Goal: Task Accomplishment & Management: Use online tool/utility

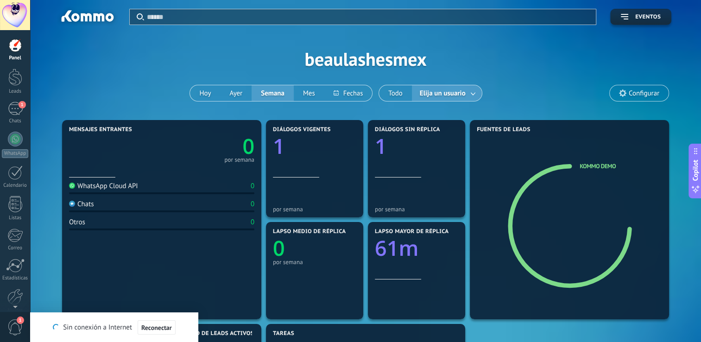
scroll to position [13, 0]
click at [640, 89] on span "Configurar" at bounding box center [644, 93] width 31 height 8
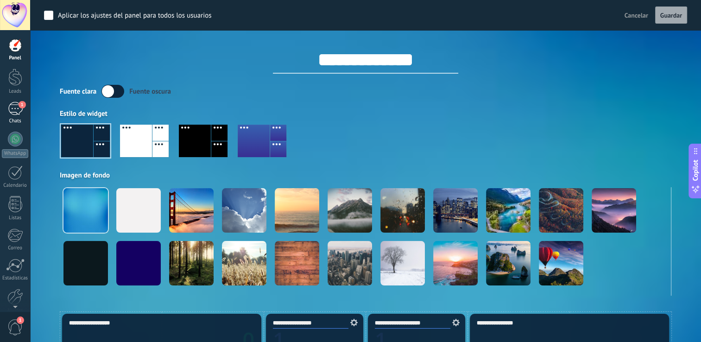
click at [12, 116] on link "1 Chats" at bounding box center [15, 113] width 30 height 22
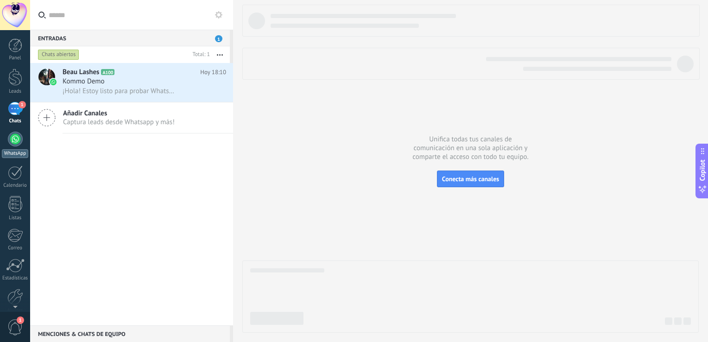
click at [9, 142] on div at bounding box center [15, 139] width 15 height 15
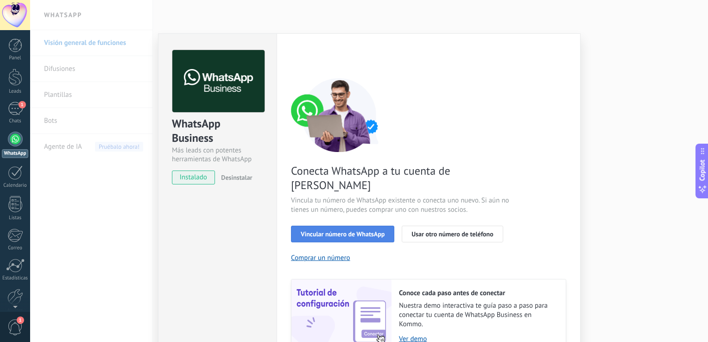
click at [341, 231] on span "Vincular número de WhatsApp" at bounding box center [343, 234] width 84 height 6
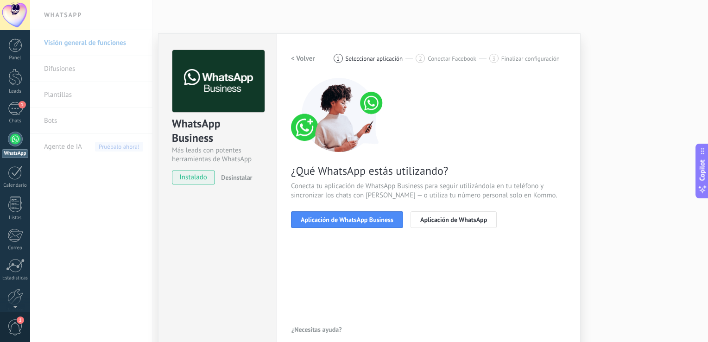
click at [341, 220] on span "Aplicación de WhatsApp Business" at bounding box center [347, 219] width 93 height 6
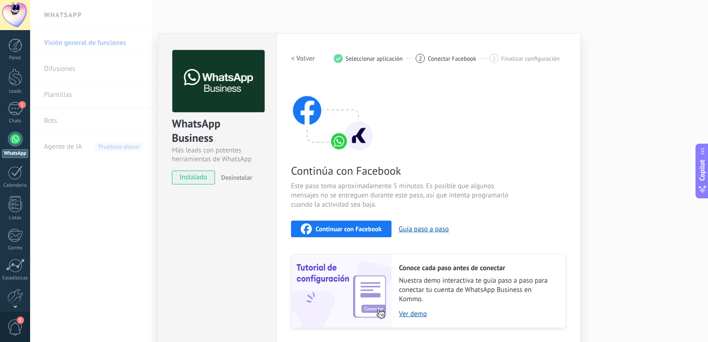
scroll to position [27, 0]
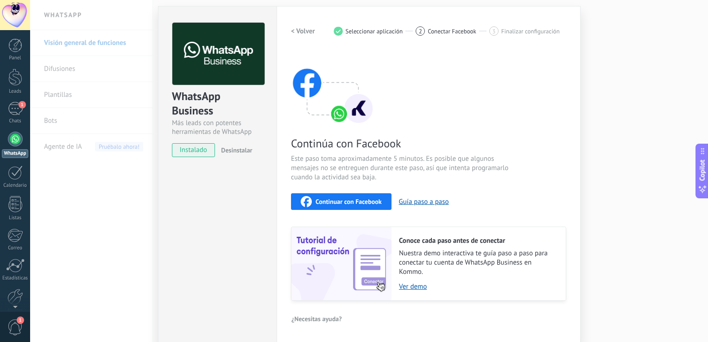
click at [370, 204] on span "Continuar con Facebook" at bounding box center [349, 201] width 66 height 6
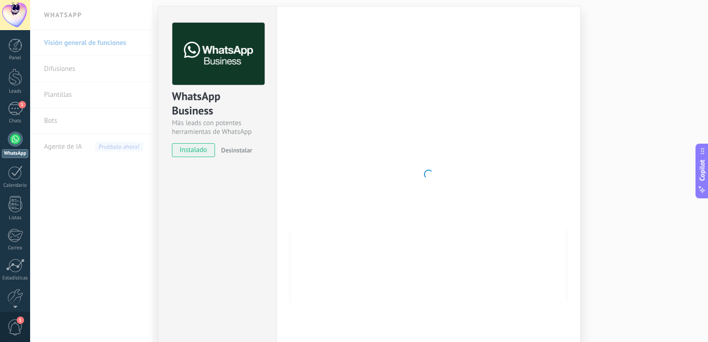
scroll to position [11, 0]
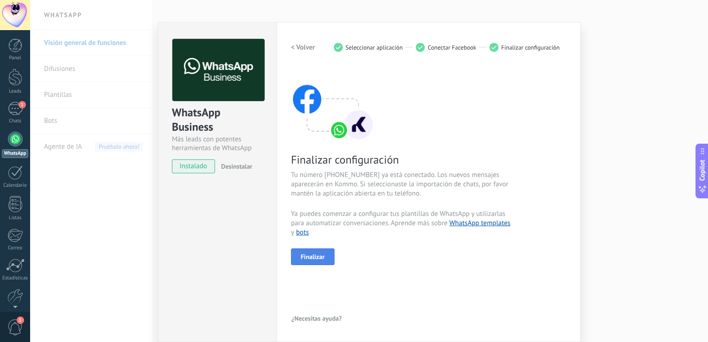
click at [314, 255] on span "Finalizar" at bounding box center [313, 257] width 24 height 6
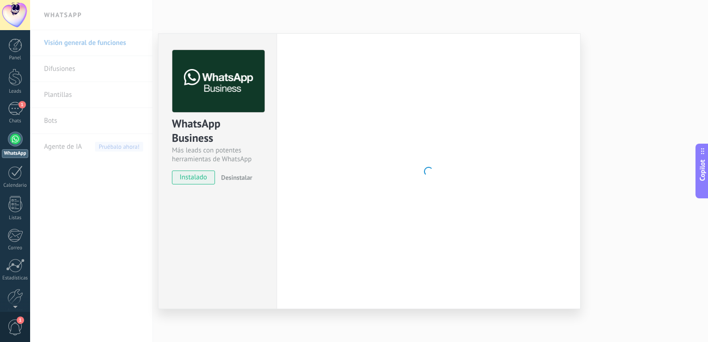
scroll to position [0, 0]
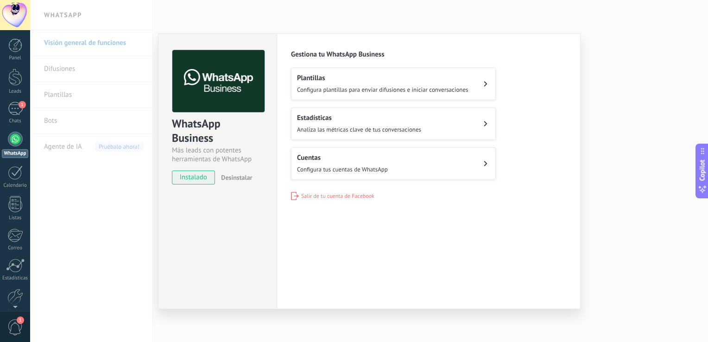
click at [358, 84] on div "Plantillas Configura plantillas para enviar difusiones e iniciar conversaciones" at bounding box center [383, 84] width 172 height 20
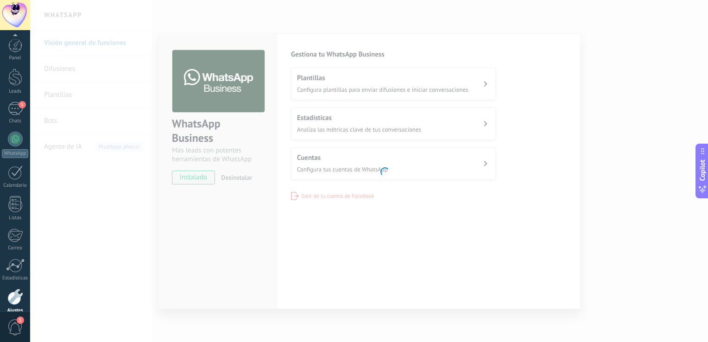
scroll to position [43, 0]
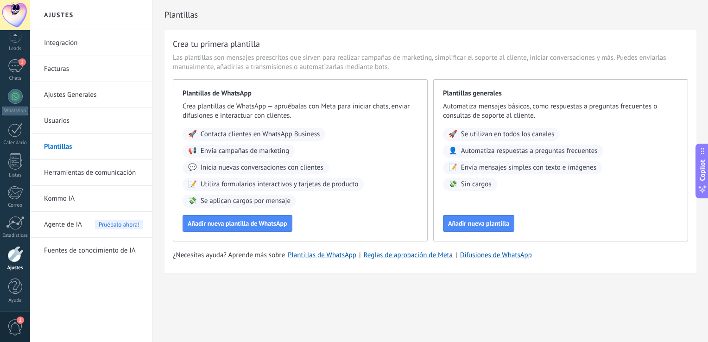
click at [481, 150] on span "Automatiza respuestas a preguntas frecuentes" at bounding box center [529, 150] width 137 height 9
click at [269, 220] on span "Añadir nueva plantilla de WhatsApp" at bounding box center [238, 223] width 100 height 6
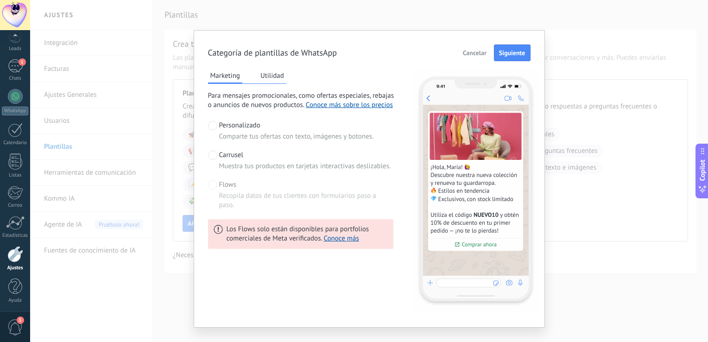
click at [276, 73] on button "Utilidad" at bounding box center [272, 76] width 28 height 14
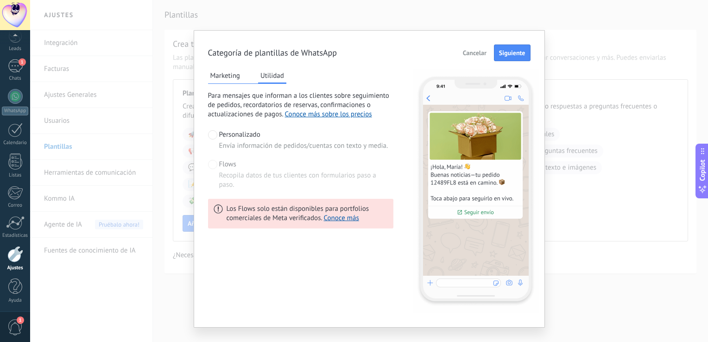
click at [229, 75] on button "Marketing" at bounding box center [225, 76] width 34 height 14
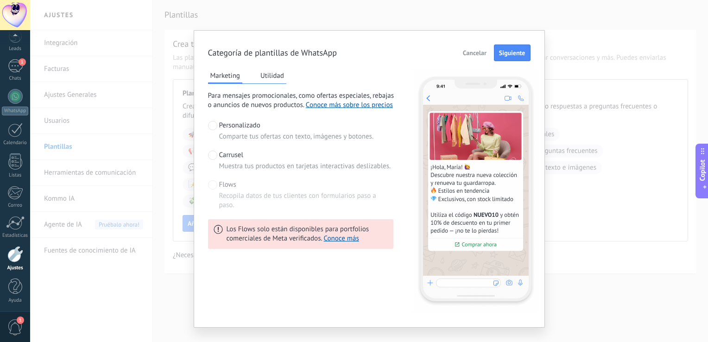
click at [213, 158] on span at bounding box center [212, 155] width 9 height 9
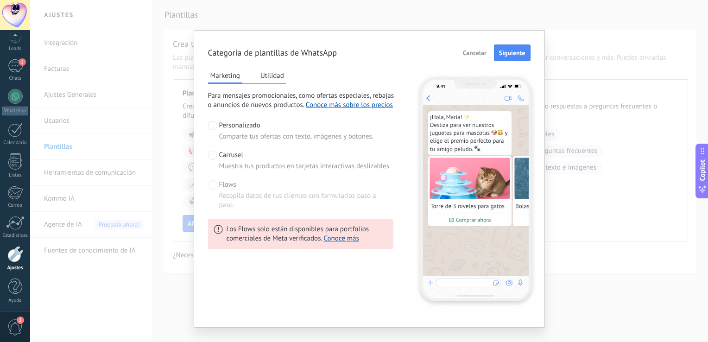
click at [211, 182] on span at bounding box center [212, 184] width 9 height 9
click at [211, 187] on span at bounding box center [212, 184] width 9 height 9
click at [459, 51] on button "Cancelar" at bounding box center [475, 53] width 32 height 14
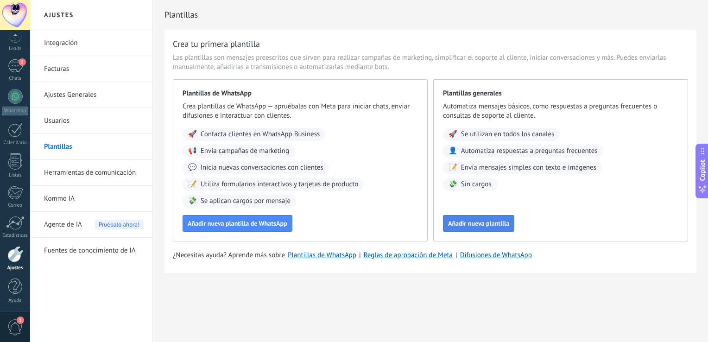
click at [463, 223] on span "Añadir nueva plantilla" at bounding box center [478, 223] width 61 height 6
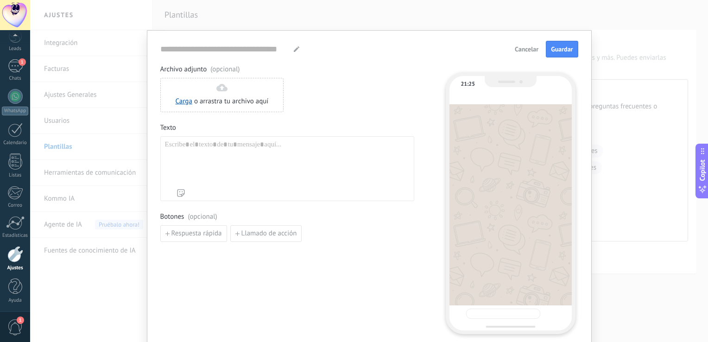
type input "**********"
click at [567, 47] on span "Guardar" at bounding box center [562, 49] width 22 height 6
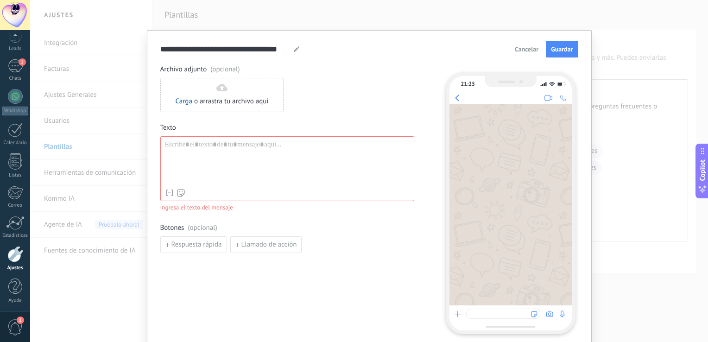
click at [524, 49] on span "Cancelar" at bounding box center [527, 49] width 24 height 6
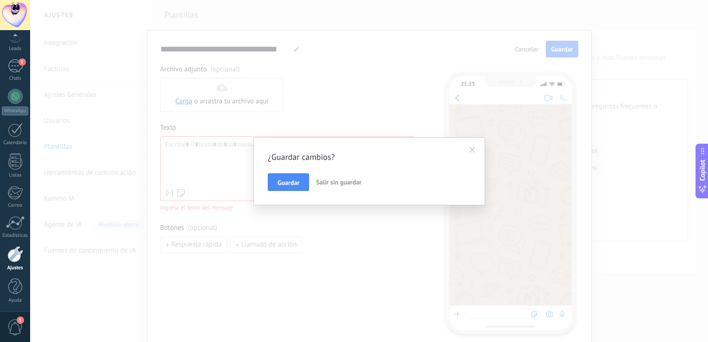
click at [337, 184] on span "Salir sin guardar" at bounding box center [338, 182] width 45 height 8
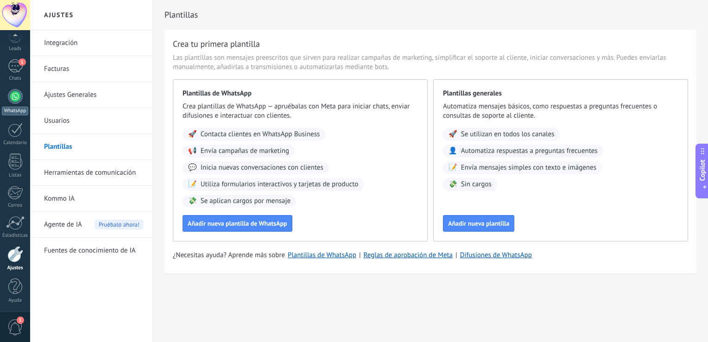
click at [11, 94] on div at bounding box center [15, 96] width 15 height 15
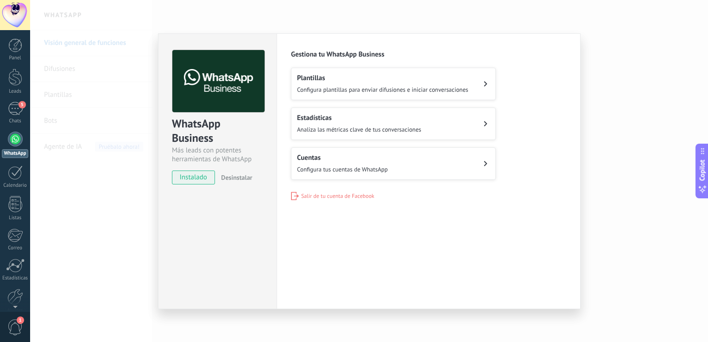
click at [371, 128] on span "Analiza las métricas clave de tus conversaciones" at bounding box center [359, 130] width 124 height 8
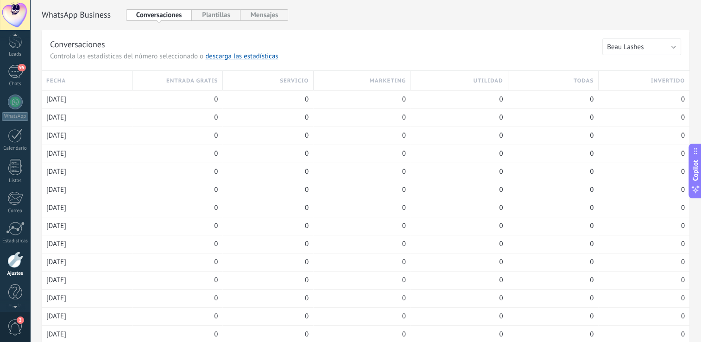
scroll to position [43, 0]
click at [13, 104] on link "WhatsApp" at bounding box center [15, 102] width 30 height 26
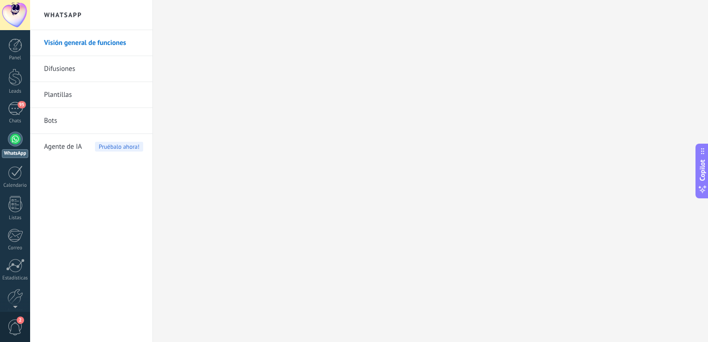
click at [69, 117] on link "Bots" at bounding box center [93, 121] width 99 height 26
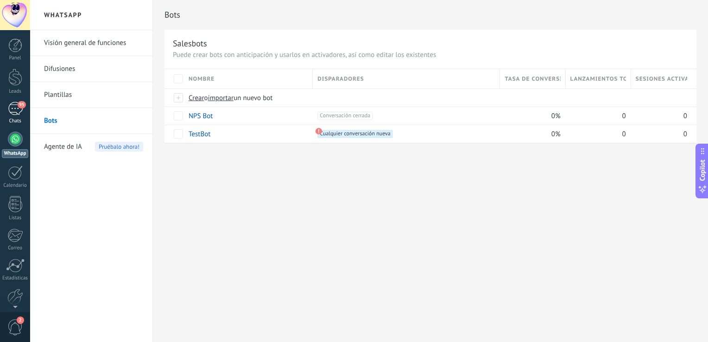
click at [11, 116] on link "95 Chats" at bounding box center [15, 113] width 30 height 22
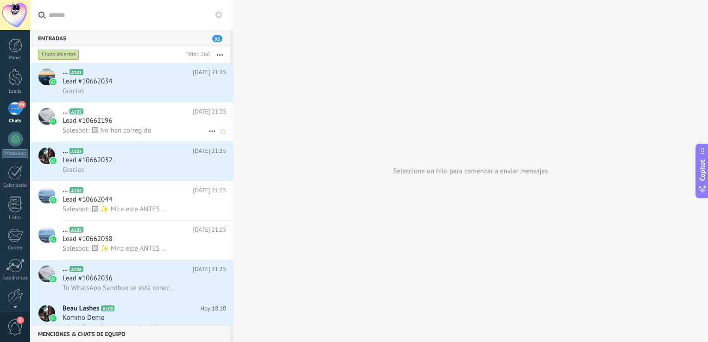
click at [160, 125] on div "Lead #10662196" at bounding box center [145, 120] width 164 height 9
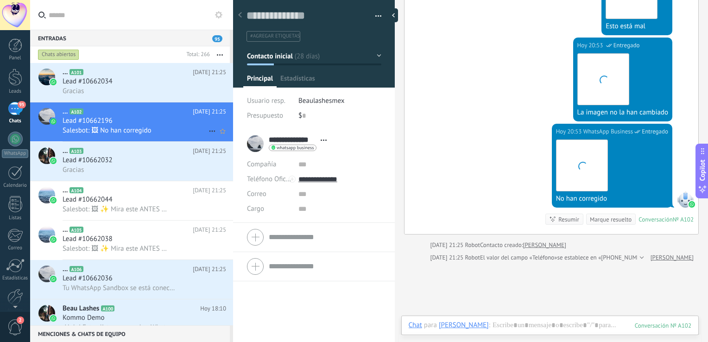
scroll to position [13, 0]
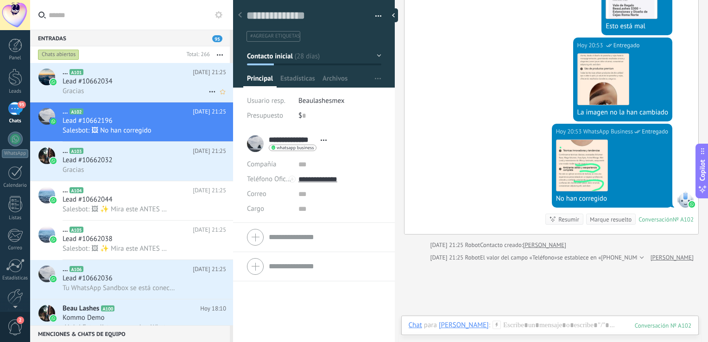
click at [132, 82] on div "Lead #10662034" at bounding box center [145, 81] width 164 height 9
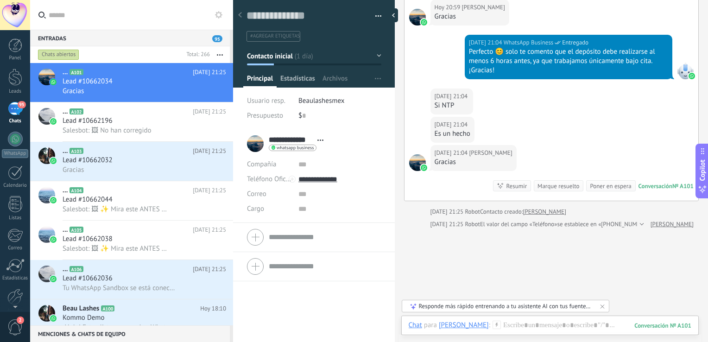
click at [299, 75] on span "Estadísticas" at bounding box center [297, 80] width 35 height 13
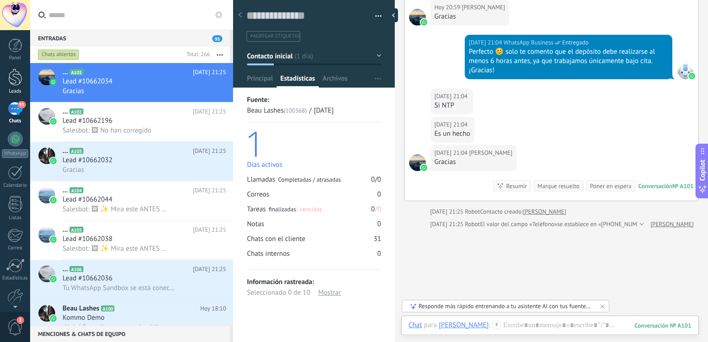
click at [15, 82] on div at bounding box center [15, 77] width 14 height 17
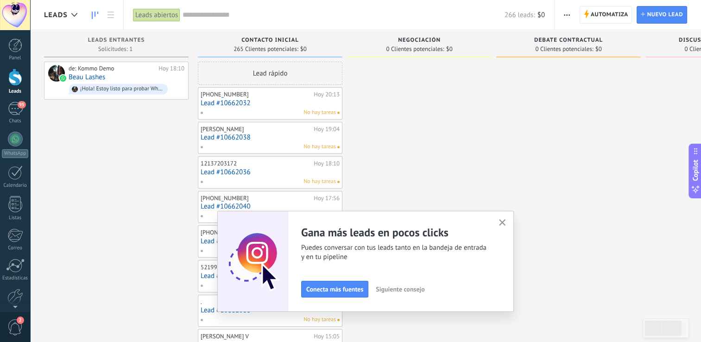
click at [505, 218] on button "button" at bounding box center [503, 223] width 12 height 13
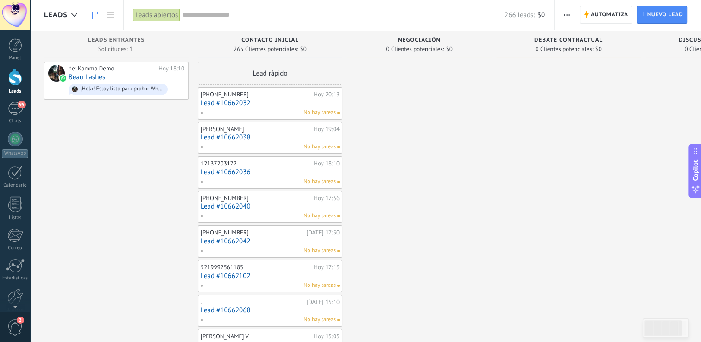
click at [419, 46] on span "0 Clientes potenciales:" at bounding box center [415, 49] width 58 height 6
click at [82, 76] on link "Beau Lashes" at bounding box center [87, 77] width 37 height 8
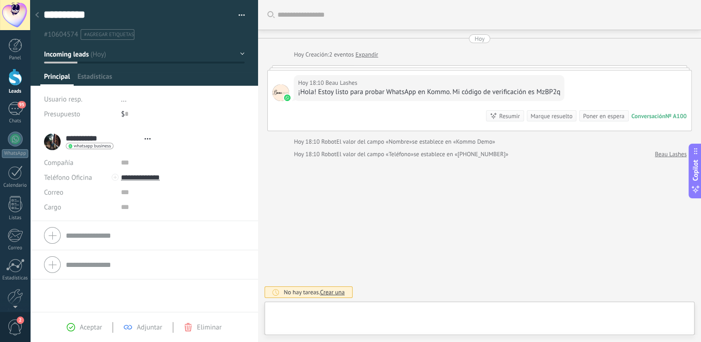
type textarea "**********"
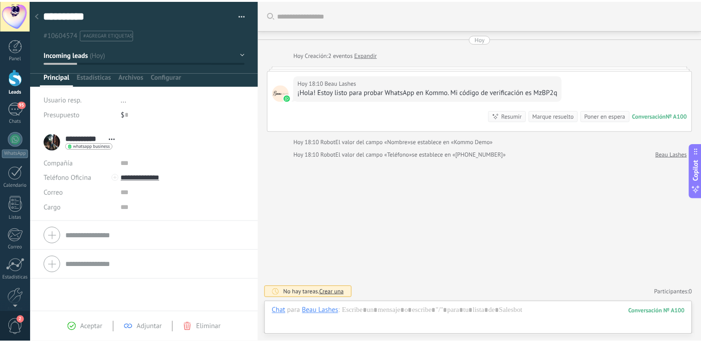
scroll to position [13, 0]
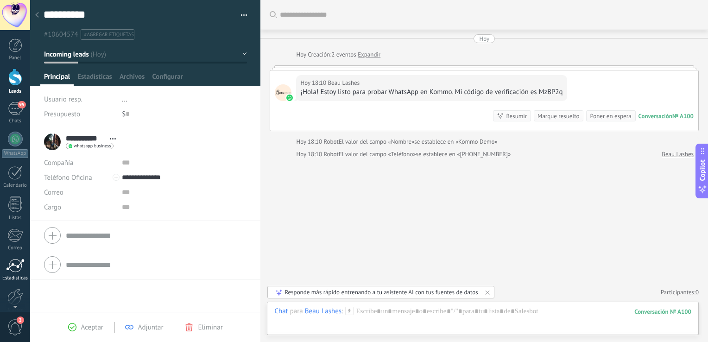
click at [8, 268] on div at bounding box center [15, 266] width 19 height 14
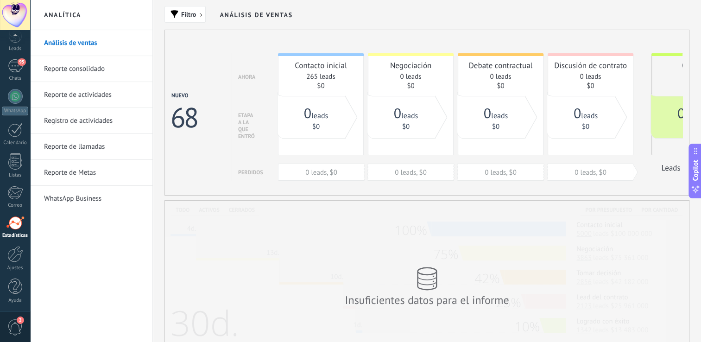
click at [76, 172] on link "Reporte de Metas" at bounding box center [93, 173] width 99 height 26
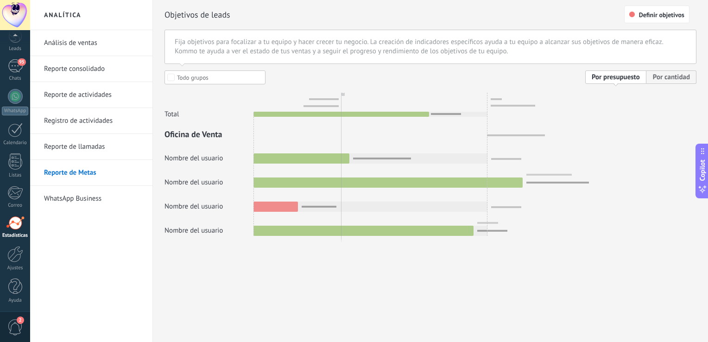
click at [81, 196] on link "WhatsApp Business" at bounding box center [93, 199] width 99 height 26
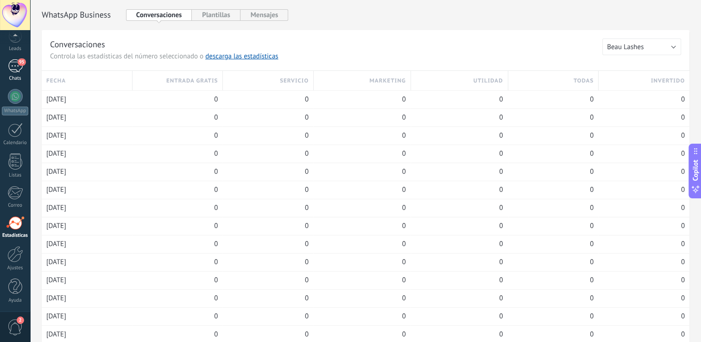
click at [12, 64] on div "95" at bounding box center [15, 65] width 15 height 13
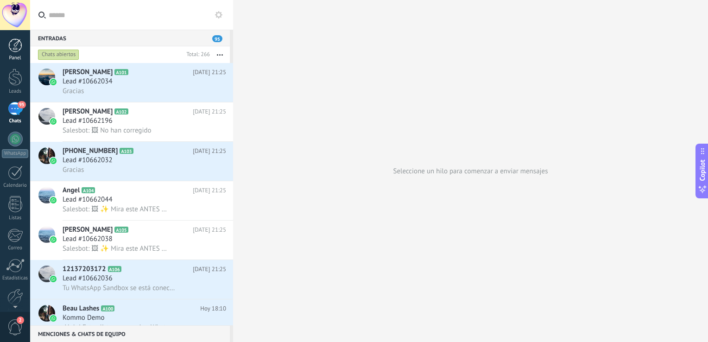
click at [14, 53] on link "Panel" at bounding box center [15, 49] width 30 height 23
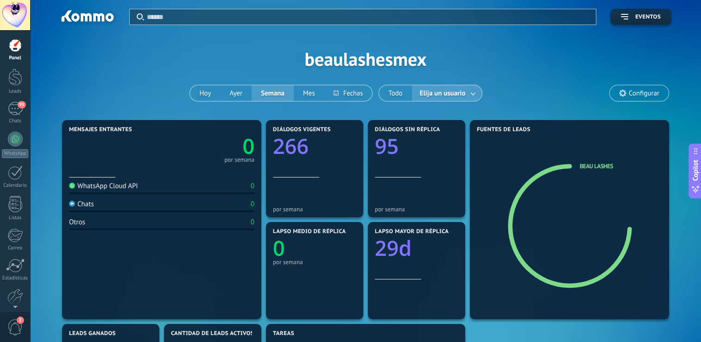
click at [645, 94] on span "Configurar" at bounding box center [644, 93] width 31 height 8
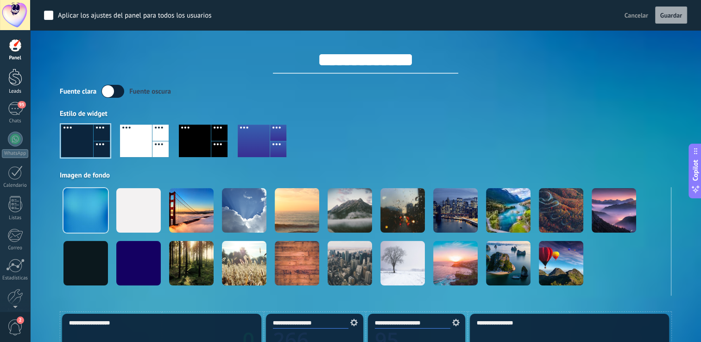
click at [9, 79] on div at bounding box center [15, 77] width 14 height 17
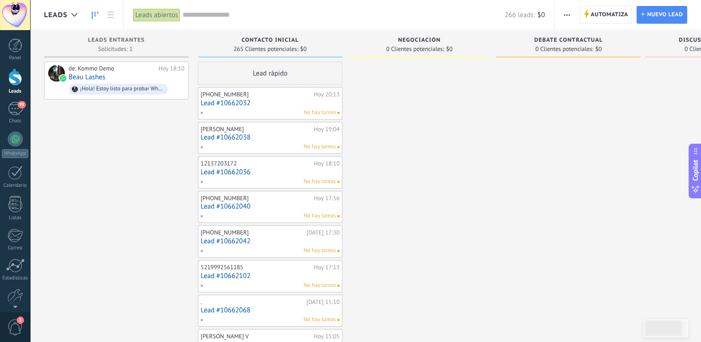
click at [202, 18] on input "text" at bounding box center [344, 15] width 322 height 10
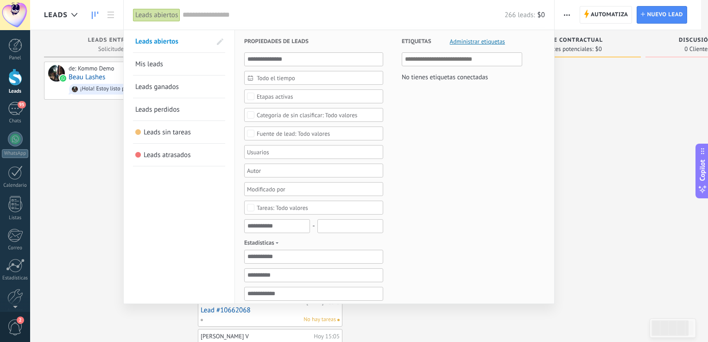
click at [179, 153] on span "Leads atrasados" at bounding box center [167, 155] width 47 height 9
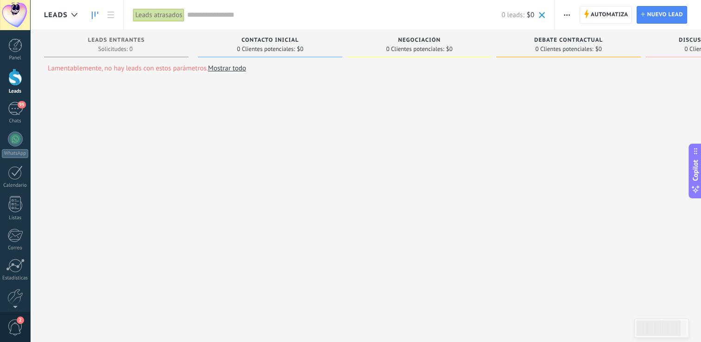
click at [170, 12] on div "Leads atrasados" at bounding box center [159, 14] width 52 height 13
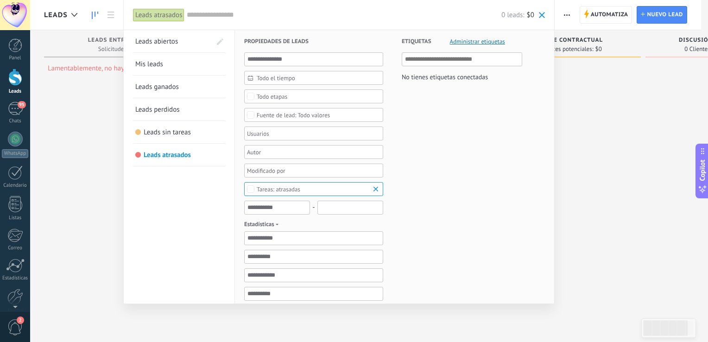
click at [169, 41] on span "Leads abiertos" at bounding box center [156, 41] width 43 height 9
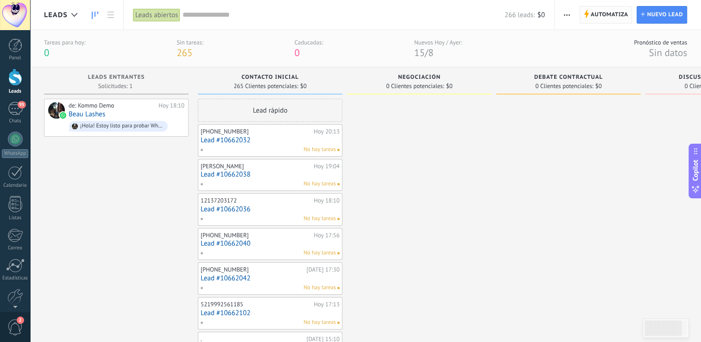
click at [593, 15] on span "Automatiza" at bounding box center [610, 14] width 38 height 17
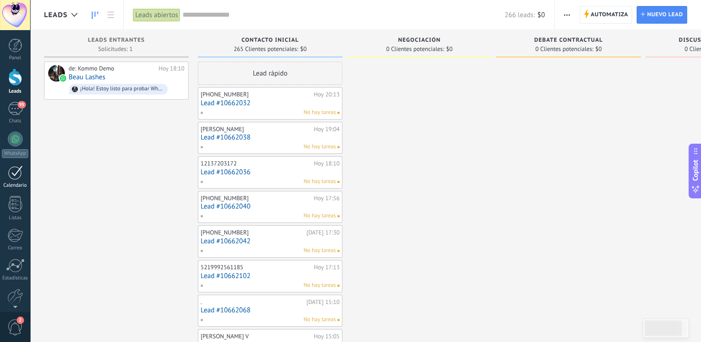
click at [15, 178] on div at bounding box center [15, 173] width 15 height 14
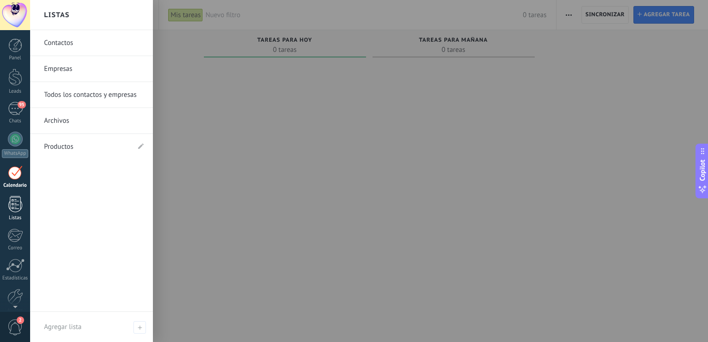
click at [16, 204] on div at bounding box center [15, 204] width 14 height 16
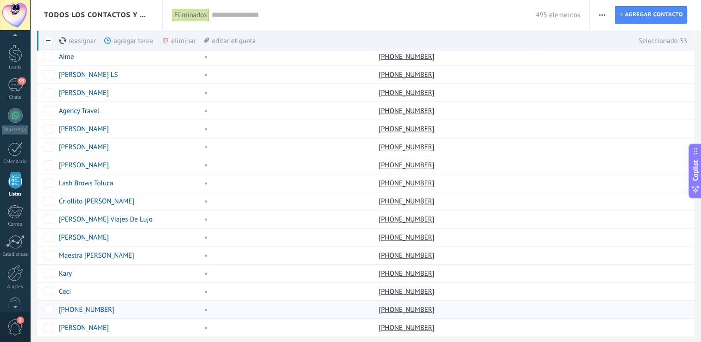
scroll to position [643, 0]
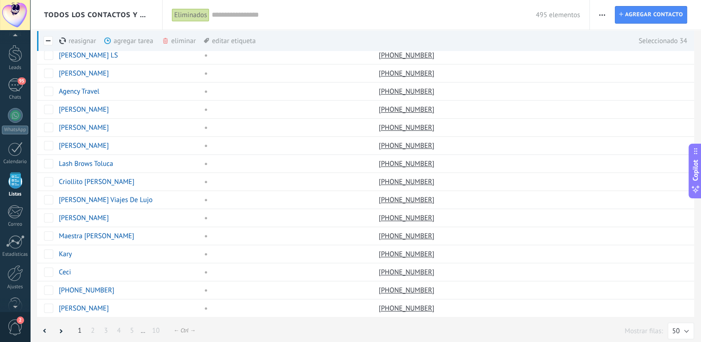
click at [185, 38] on div "eliminar màs" at bounding box center [195, 41] width 66 height 20
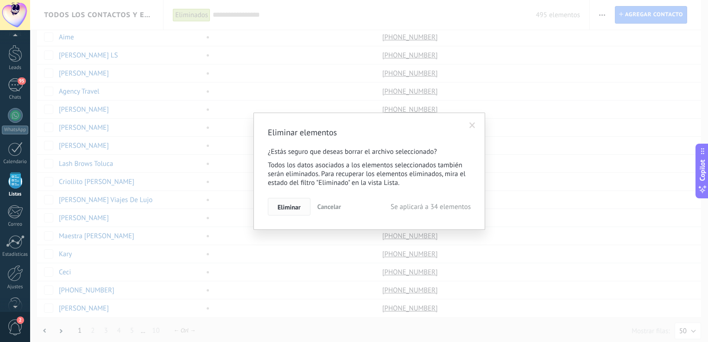
click at [304, 206] on button "Eliminar" at bounding box center [289, 207] width 43 height 18
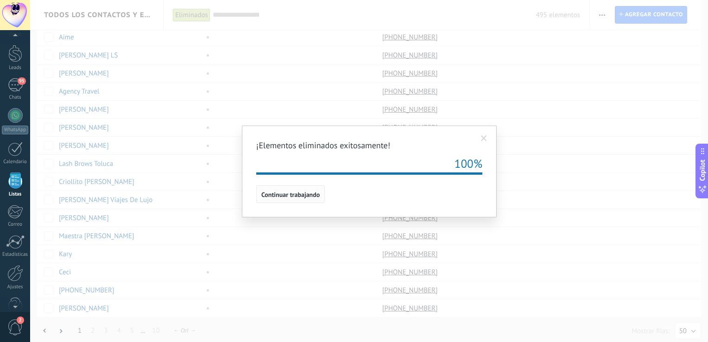
click at [299, 195] on span "Continuar trabajando" at bounding box center [290, 194] width 58 height 6
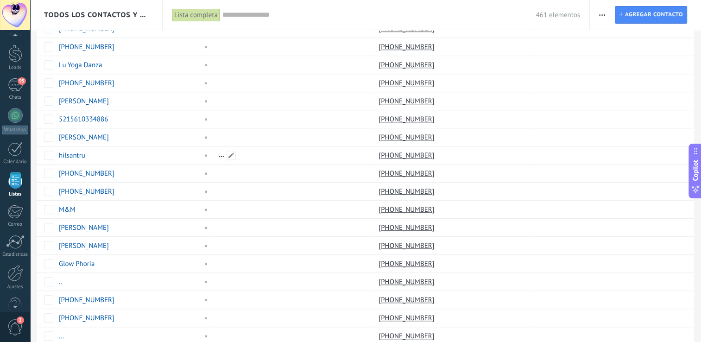
scroll to position [643, 0]
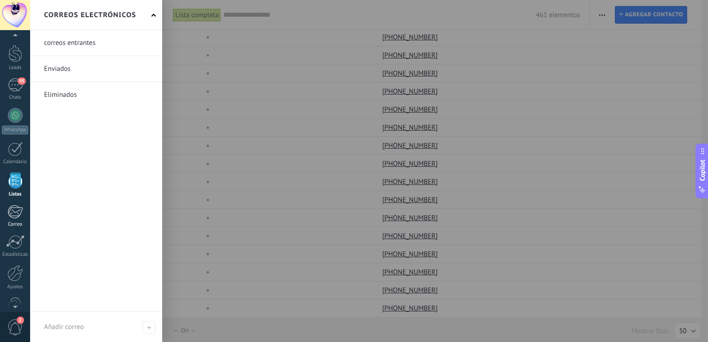
click at [17, 218] on div at bounding box center [14, 212] width 15 height 14
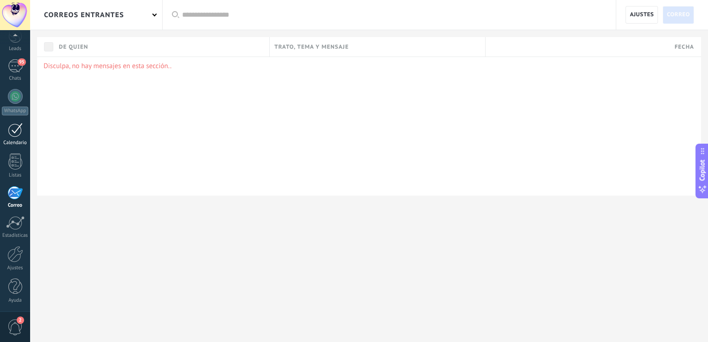
click at [12, 139] on link "Calendario" at bounding box center [15, 134] width 30 height 23
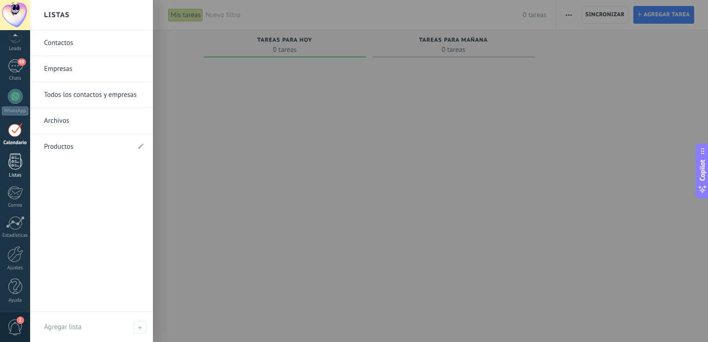
click at [11, 162] on div at bounding box center [15, 161] width 14 height 16
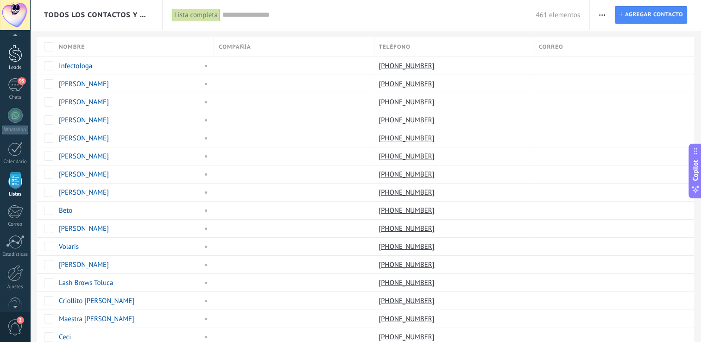
click at [12, 61] on div at bounding box center [15, 53] width 14 height 17
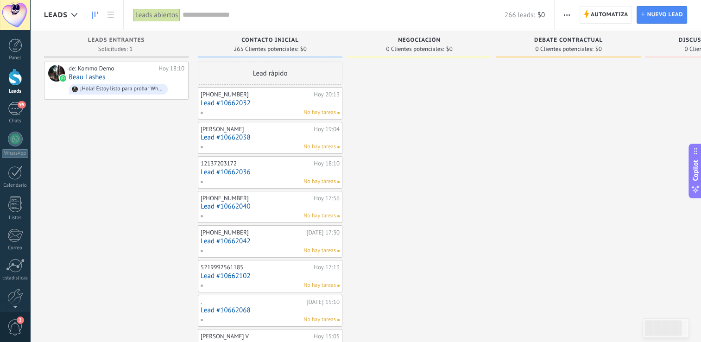
click at [291, 200] on div "+5215512642325" at bounding box center [256, 198] width 111 height 7
click at [19, 112] on div "95" at bounding box center [15, 108] width 15 height 13
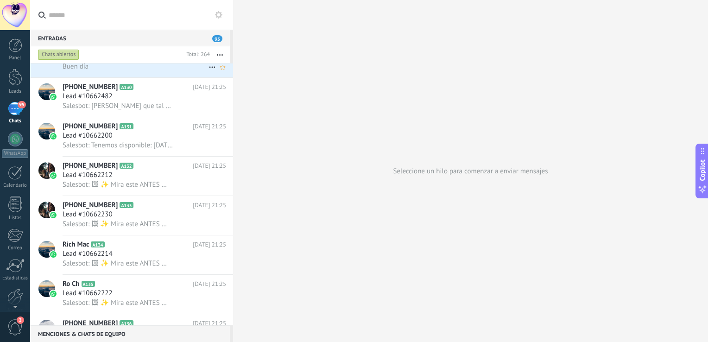
scroll to position [1220, 0]
click at [12, 266] on div at bounding box center [15, 266] width 19 height 14
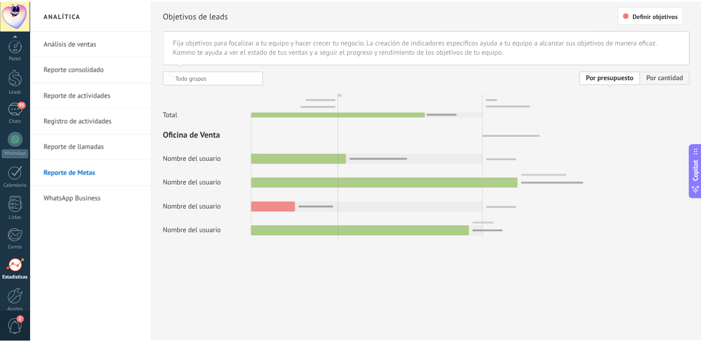
scroll to position [43, 0]
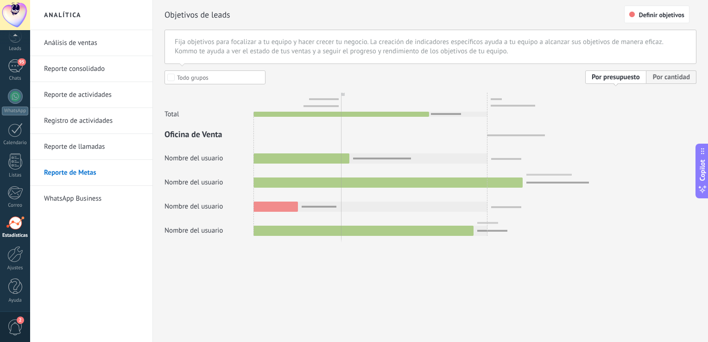
click at [75, 48] on link "Análisis de ventas" at bounding box center [93, 43] width 99 height 26
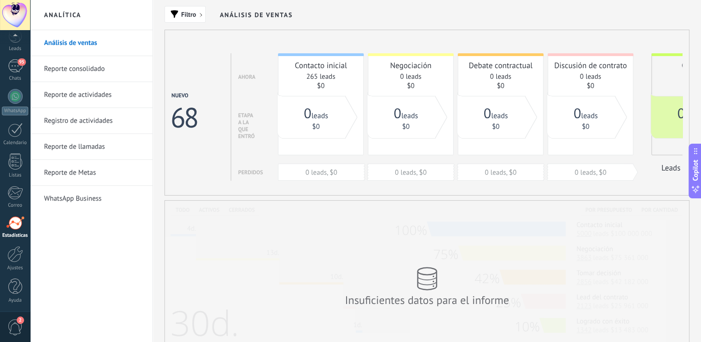
click at [74, 69] on link "Reporte consolidado" at bounding box center [93, 69] width 99 height 26
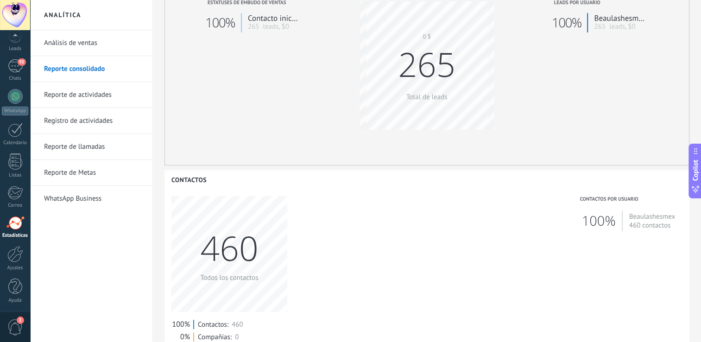
scroll to position [240, 0]
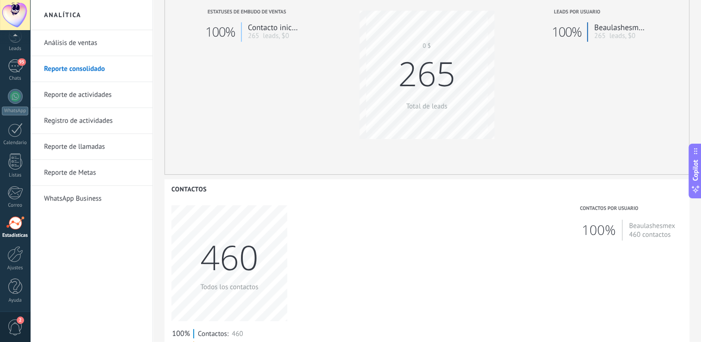
click at [88, 92] on link "Reporte de actividades" at bounding box center [93, 95] width 99 height 26
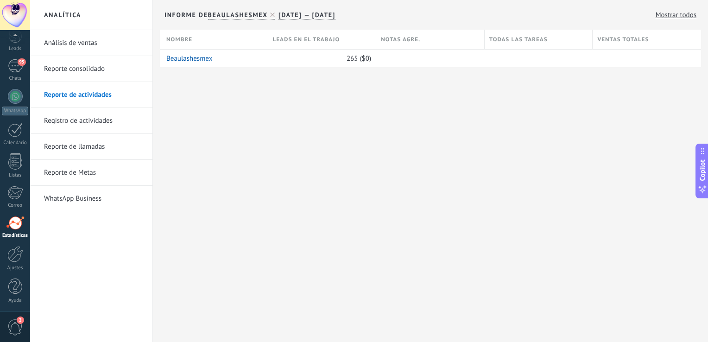
click at [89, 119] on link "Registro de actividades" at bounding box center [93, 121] width 99 height 26
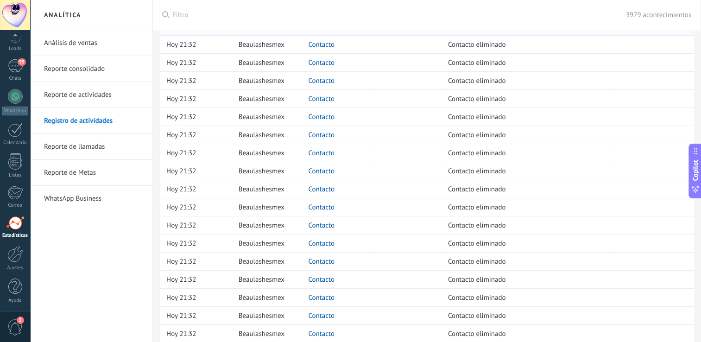
scroll to position [83, 0]
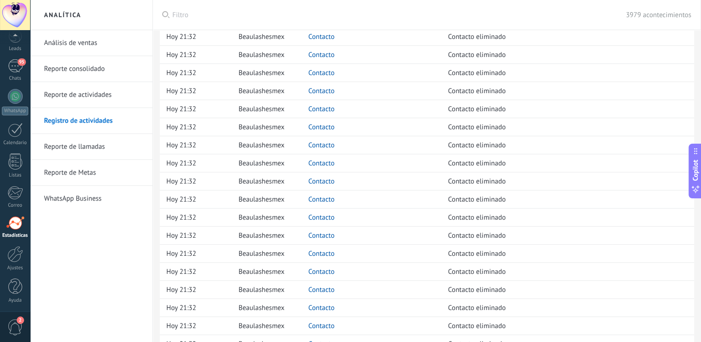
click at [93, 147] on link "Reporte de llamadas" at bounding box center [93, 147] width 99 height 26
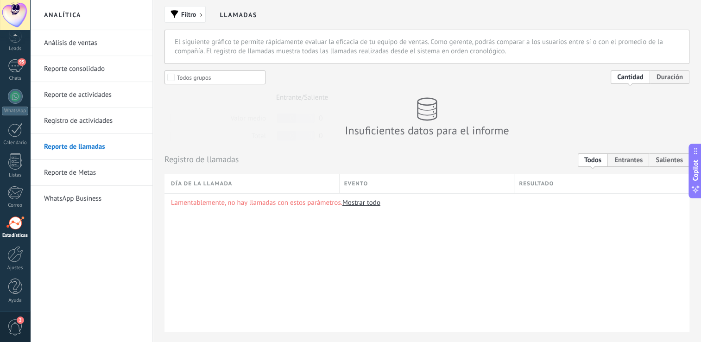
click at [98, 172] on link "Reporte de Metas" at bounding box center [93, 173] width 99 height 26
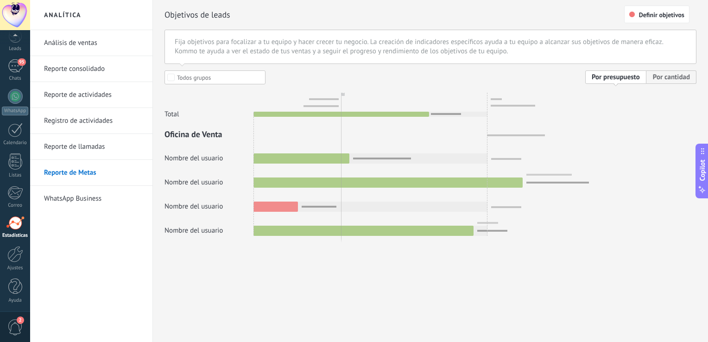
click at [95, 196] on link "WhatsApp Business" at bounding box center [93, 199] width 99 height 26
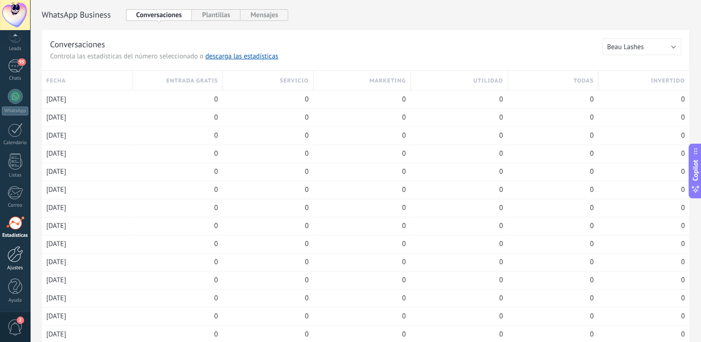
click at [11, 252] on div at bounding box center [15, 254] width 16 height 16
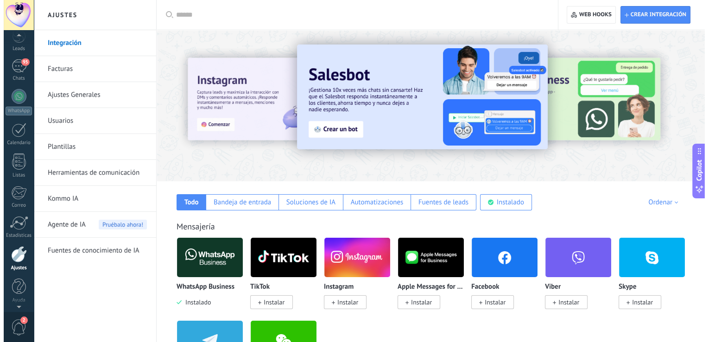
scroll to position [40, 0]
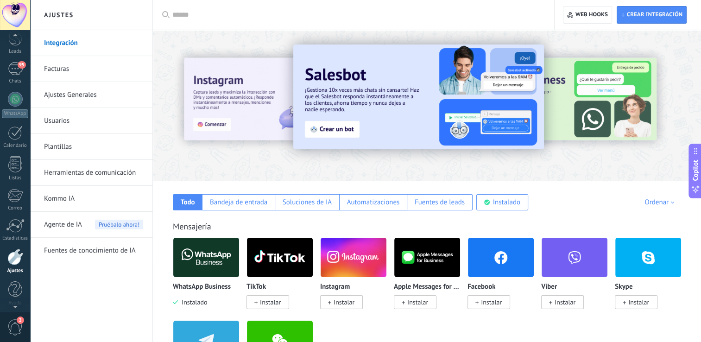
click at [15, 12] on div at bounding box center [15, 15] width 30 height 30
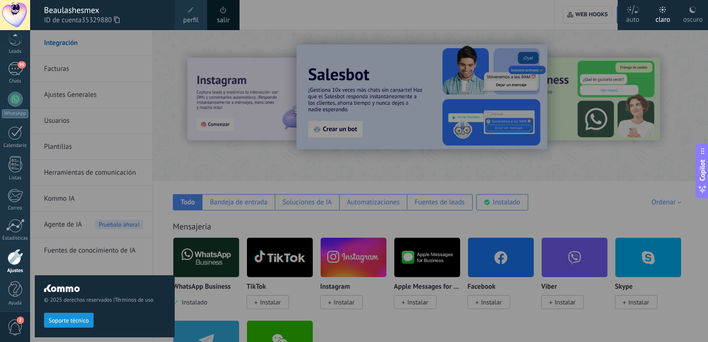
scroll to position [43, 0]
click at [312, 38] on div at bounding box center [384, 171] width 708 height 342
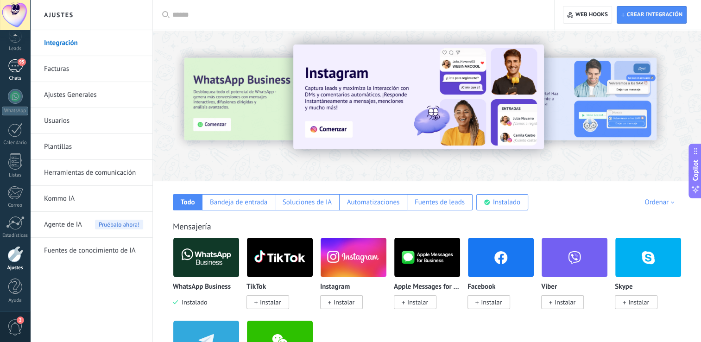
click at [13, 74] on link "95 Chats" at bounding box center [15, 70] width 30 height 22
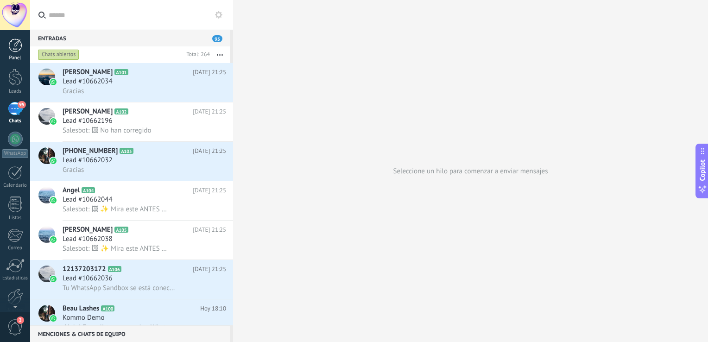
click at [13, 46] on div at bounding box center [15, 45] width 14 height 14
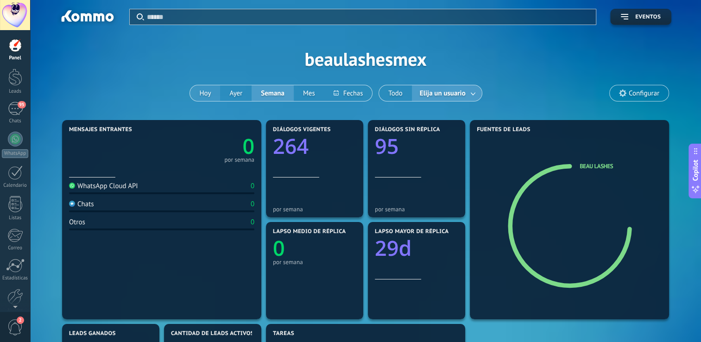
click at [204, 88] on button "Hoy" at bounding box center [205, 93] width 30 height 16
click at [238, 92] on button "Ayer" at bounding box center [236, 93] width 32 height 16
click at [275, 91] on button "Semana" at bounding box center [273, 93] width 42 height 16
click at [310, 91] on button "Mes" at bounding box center [309, 93] width 31 height 16
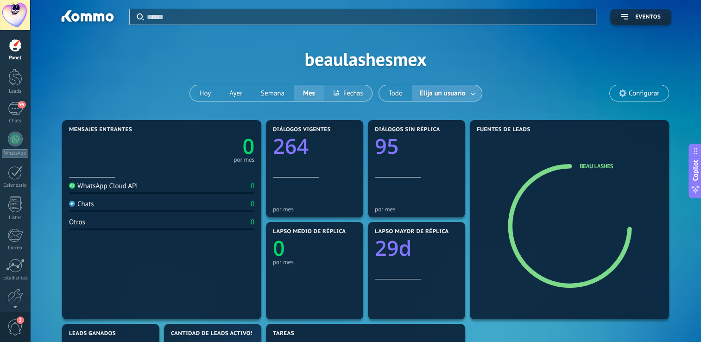
click at [349, 90] on button at bounding box center [349, 93] width 48 height 16
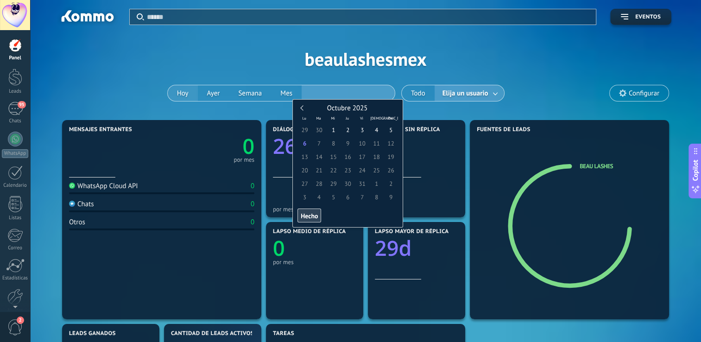
click at [181, 92] on div "Aplicar Eventos beaulashesmex Hoy Ayer Semana Mes Todo Elija un usuario Configu…" at bounding box center [365, 59] width 643 height 118
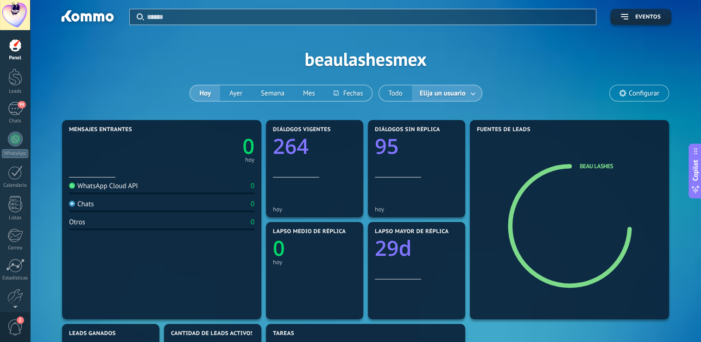
click at [429, 97] on span "Elija un usuario" at bounding box center [443, 93] width 50 height 13
click at [20, 108] on div "95" at bounding box center [15, 108] width 15 height 13
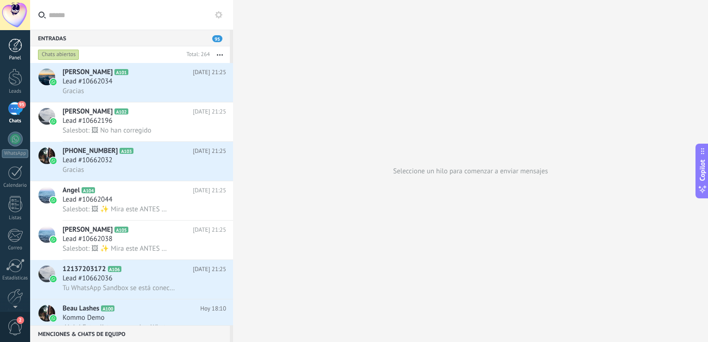
click at [13, 45] on div at bounding box center [15, 45] width 14 height 14
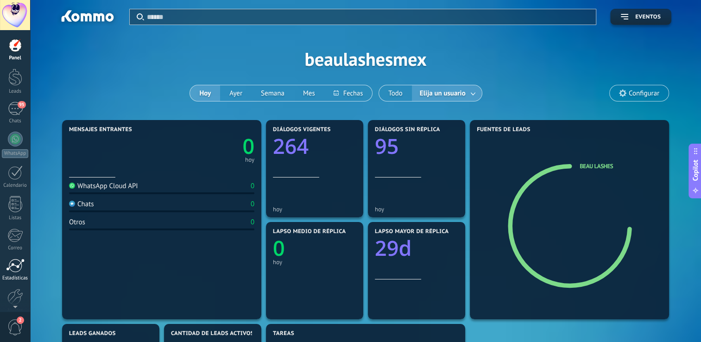
click at [13, 266] on div at bounding box center [15, 266] width 19 height 14
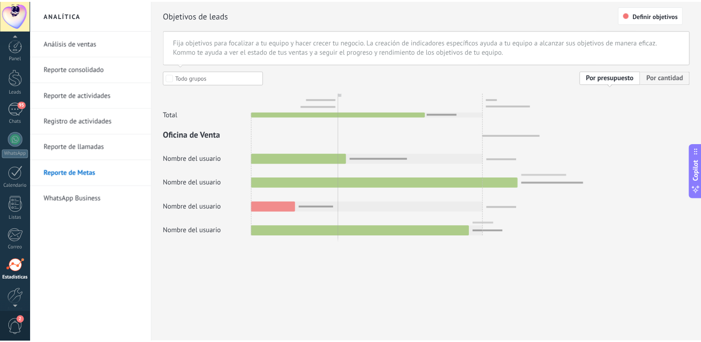
scroll to position [43, 0]
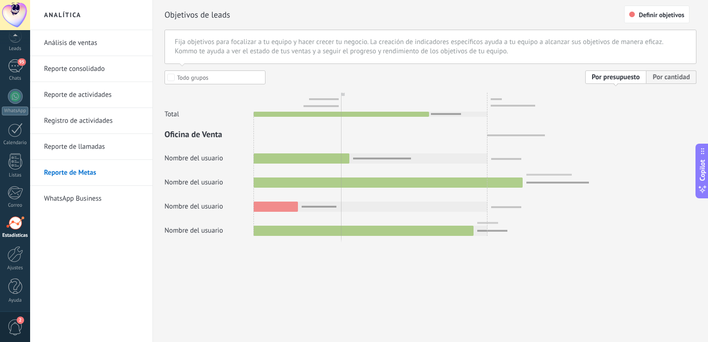
click at [12, 329] on span "2" at bounding box center [15, 327] width 16 height 16
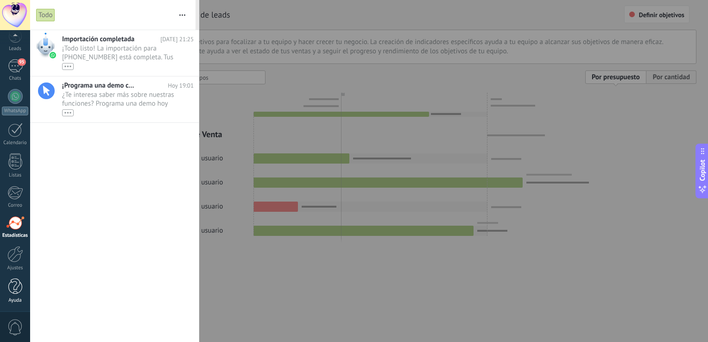
click at [13, 295] on link "Ayuda" at bounding box center [15, 291] width 30 height 25
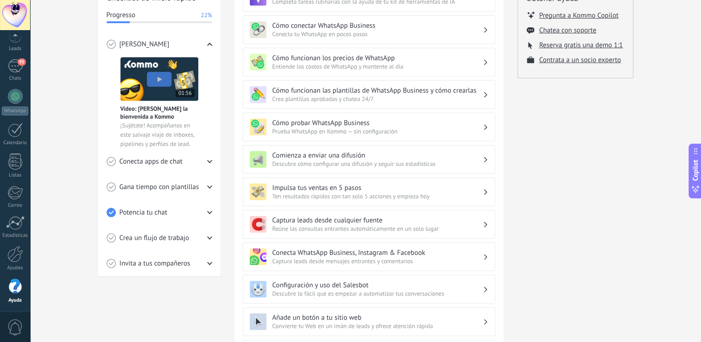
scroll to position [144, 0]
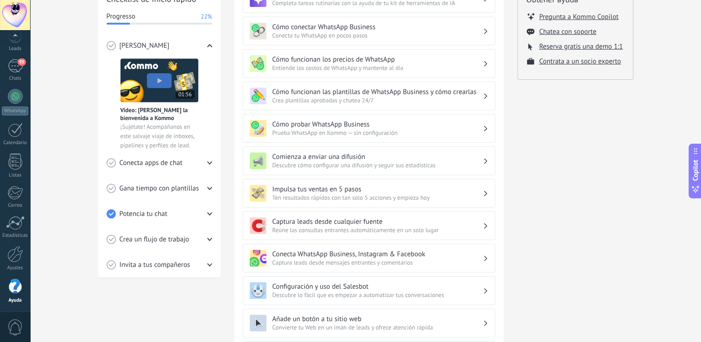
click at [345, 251] on h3 "Conecta WhatsApp Business, Instagram & Facebook" at bounding box center [378, 254] width 210 height 9
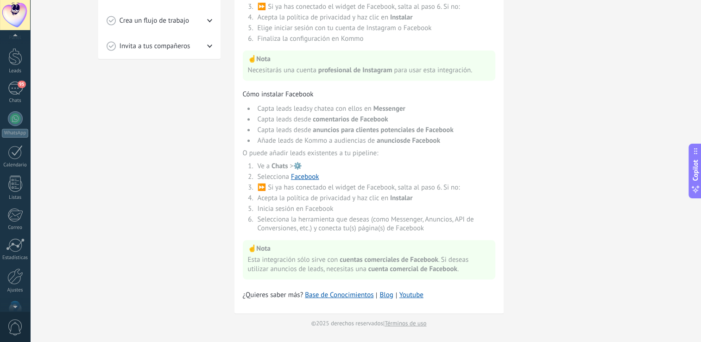
scroll to position [0, 0]
click at [10, 47] on div at bounding box center [15, 45] width 14 height 14
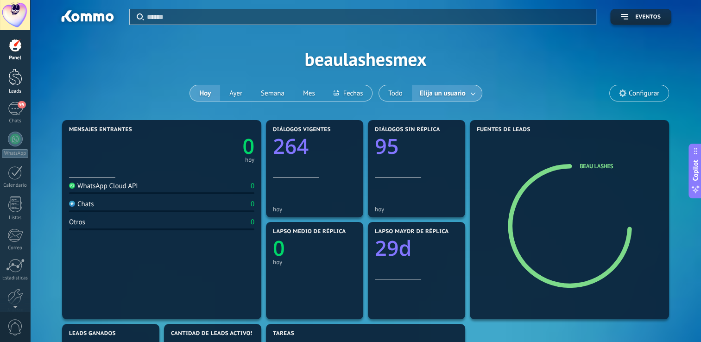
click at [8, 73] on div at bounding box center [15, 77] width 14 height 17
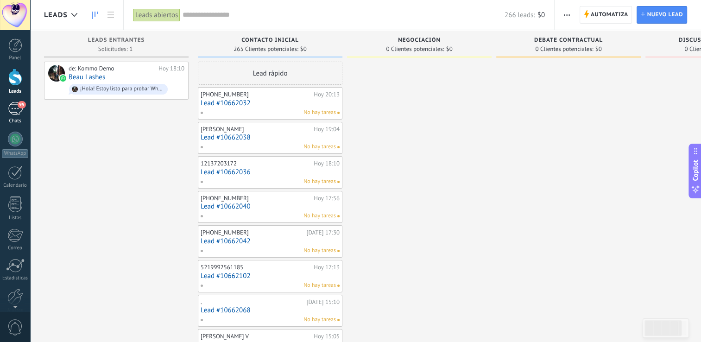
click at [19, 110] on div "95" at bounding box center [15, 108] width 15 height 13
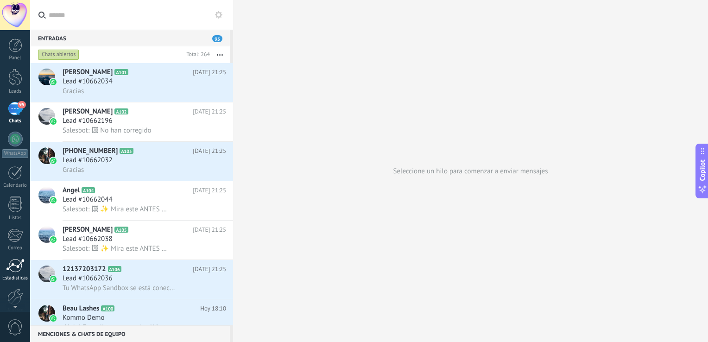
click at [14, 270] on div at bounding box center [15, 266] width 19 height 14
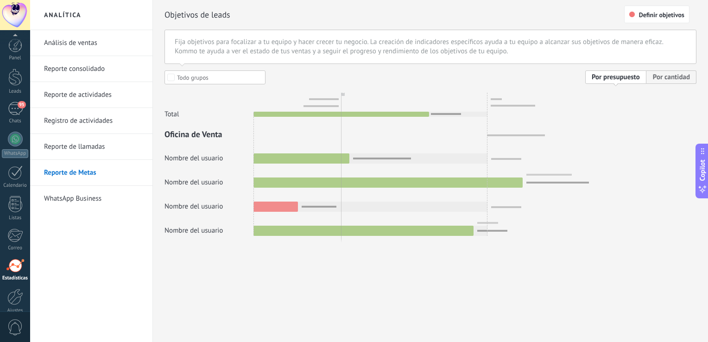
scroll to position [43, 0]
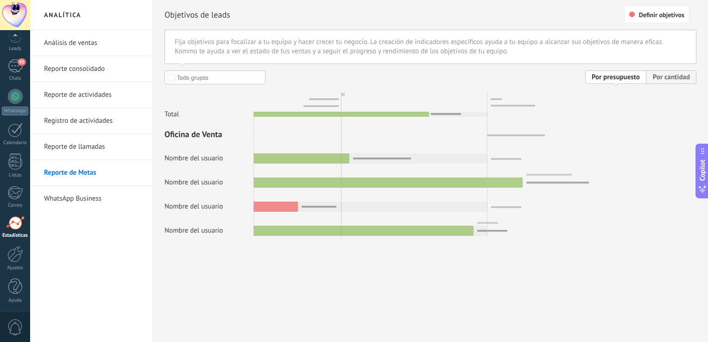
click at [14, 13] on div at bounding box center [15, 15] width 30 height 30
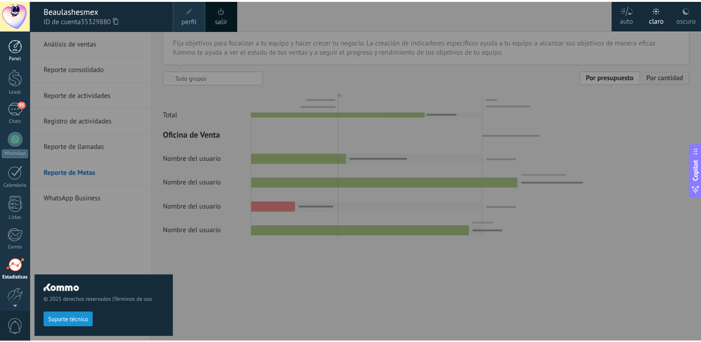
scroll to position [0, 0]
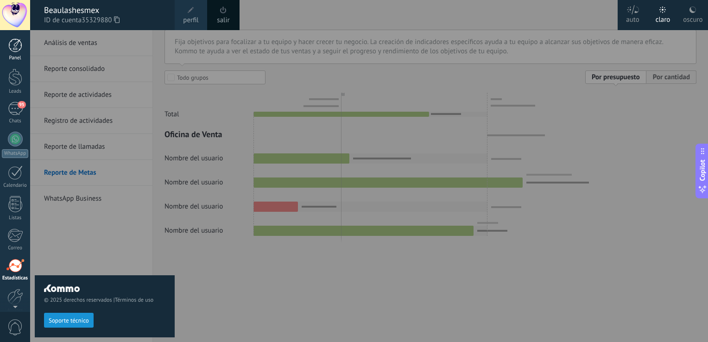
click at [14, 40] on div at bounding box center [15, 45] width 14 height 14
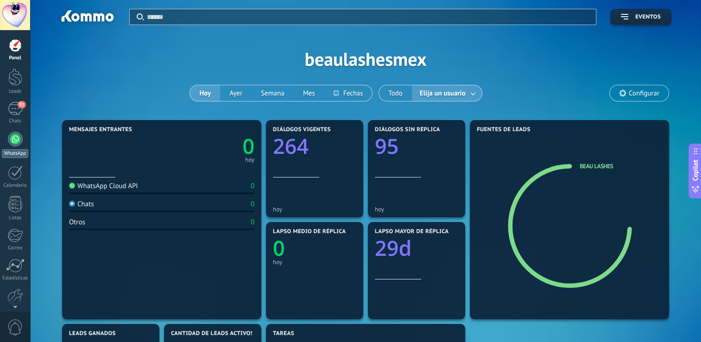
click at [9, 140] on div at bounding box center [15, 139] width 15 height 15
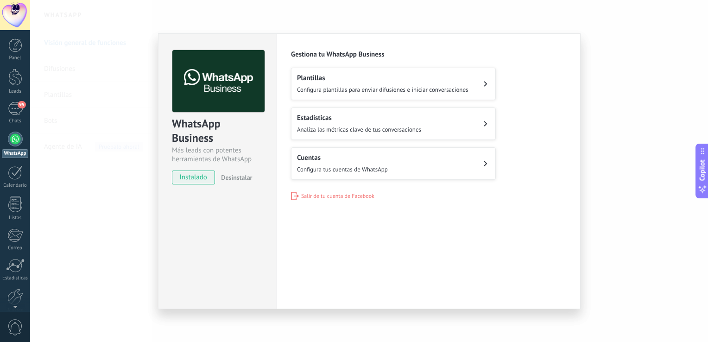
click at [141, 40] on div "WhatsApp Business Más leads con potentes herramientas de WhatsApp instalado Des…" at bounding box center [369, 171] width 678 height 342
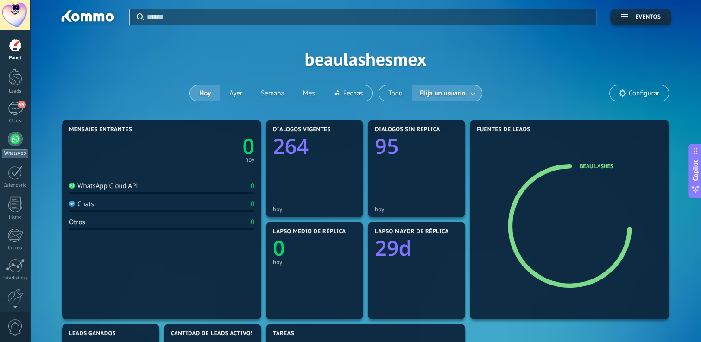
click at [11, 138] on div at bounding box center [15, 139] width 15 height 15
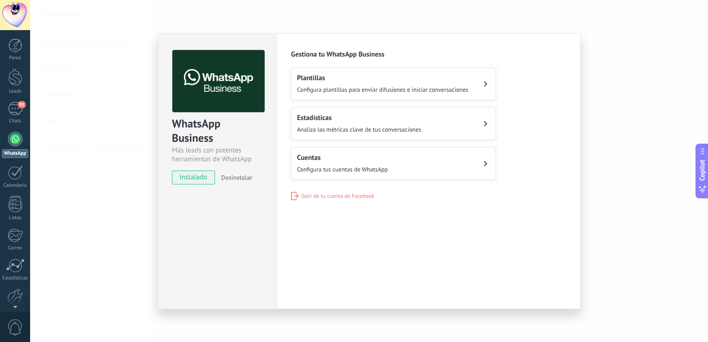
click at [350, 84] on div "Plantillas Configura plantillas para enviar difusiones e iniciar conversaciones" at bounding box center [383, 84] width 172 height 20
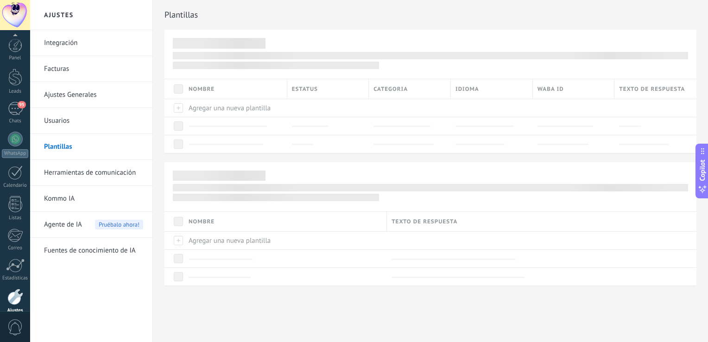
scroll to position [43, 0]
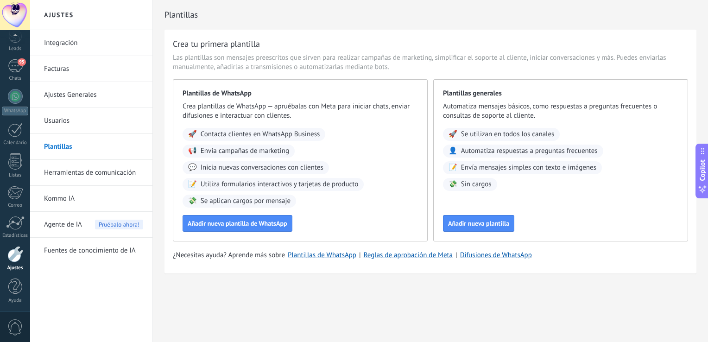
click at [263, 138] on span "Contacta clientes en WhatsApp Business" at bounding box center [261, 134] width 120 height 9
click at [266, 226] on span "Añadir nueva plantilla de WhatsApp" at bounding box center [238, 223] width 100 height 6
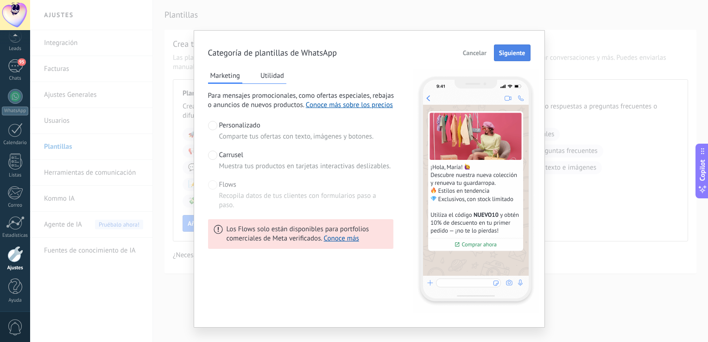
click at [510, 55] on span "Siguiente" at bounding box center [512, 53] width 26 height 6
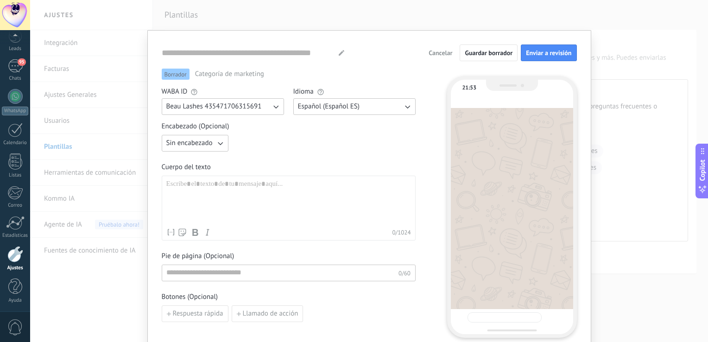
type input "**********"
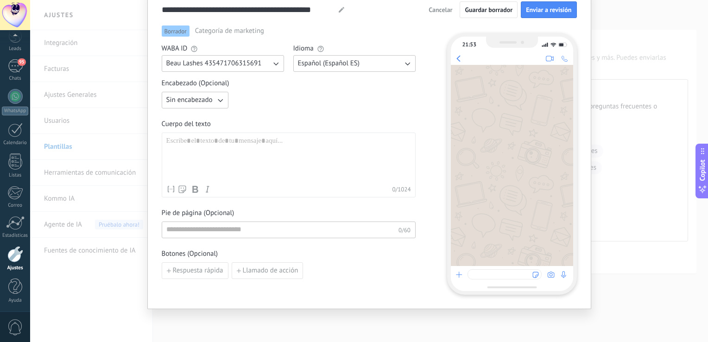
scroll to position [44, 0]
click at [243, 30] on span "Categoría de marketing" at bounding box center [229, 30] width 69 height 9
click at [437, 7] on span "Cancelar" at bounding box center [441, 9] width 24 height 6
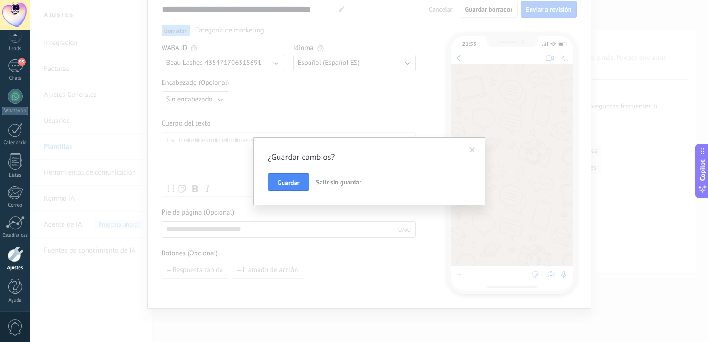
click at [340, 178] on span "Salir sin guardar" at bounding box center [338, 182] width 45 height 8
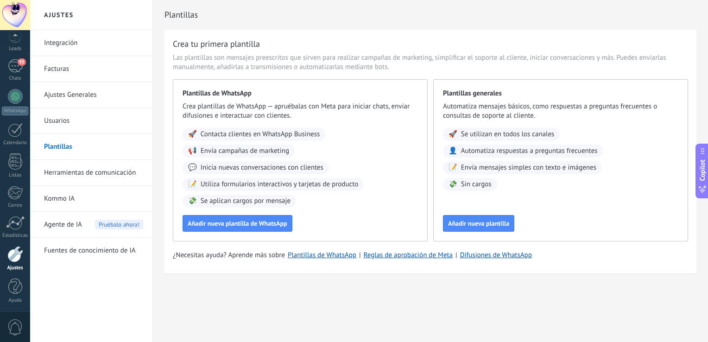
scroll to position [0, 0]
click at [304, 169] on span "Inicia nuevas conversaciones con clientes" at bounding box center [262, 167] width 123 height 9
click at [255, 225] on span "Añadir nueva plantilla de WhatsApp" at bounding box center [238, 223] width 100 height 6
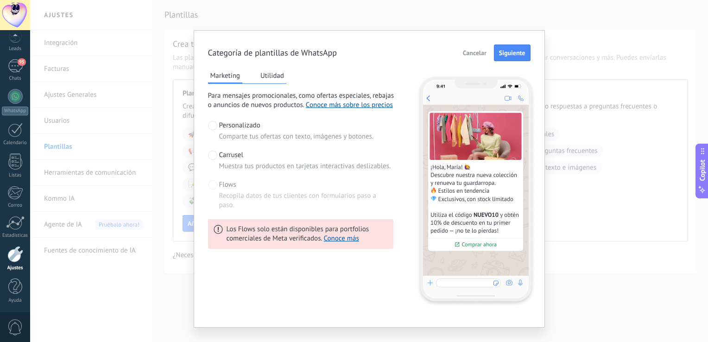
click at [212, 156] on span at bounding box center [212, 155] width 9 height 9
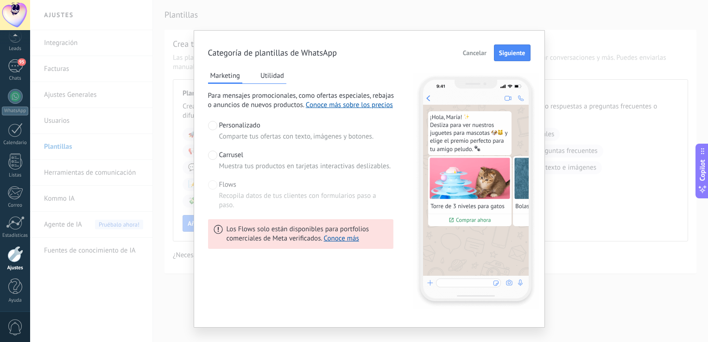
click at [266, 75] on button "Utilidad" at bounding box center [272, 76] width 28 height 14
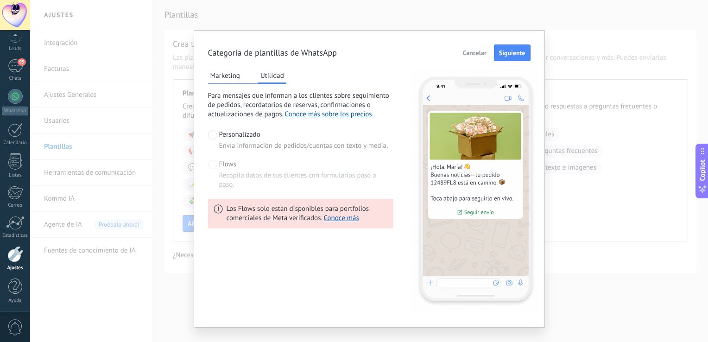
click at [473, 50] on span "Cancelar" at bounding box center [475, 53] width 24 height 6
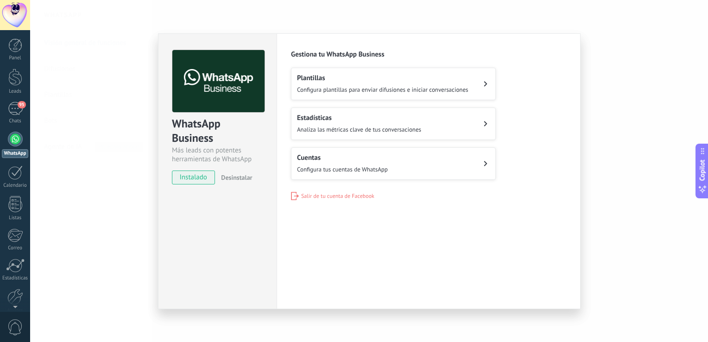
click at [383, 80] on h2 "Plantillas" at bounding box center [383, 78] width 172 height 9
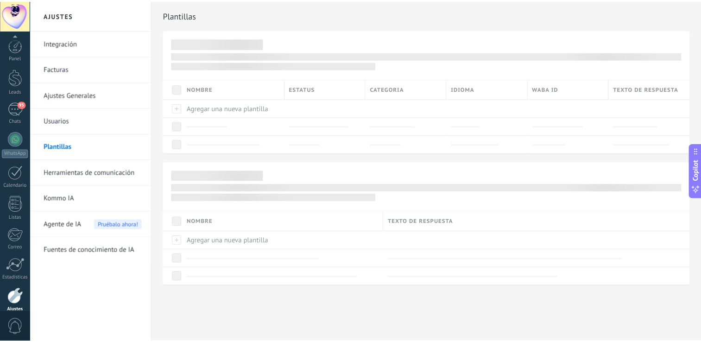
scroll to position [43, 0]
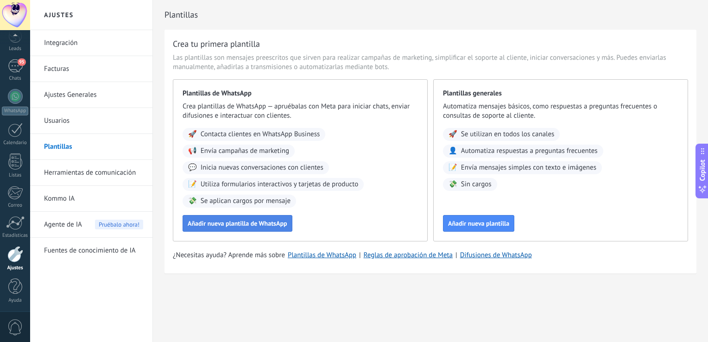
click at [219, 225] on span "Añadir nueva plantilla de WhatsApp" at bounding box center [238, 223] width 100 height 6
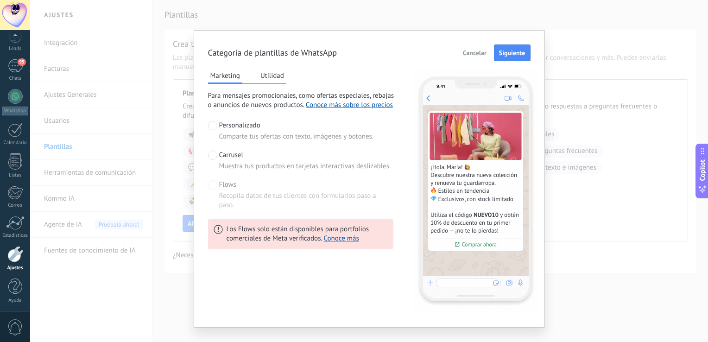
click at [466, 50] on span "Cancelar" at bounding box center [475, 53] width 24 height 6
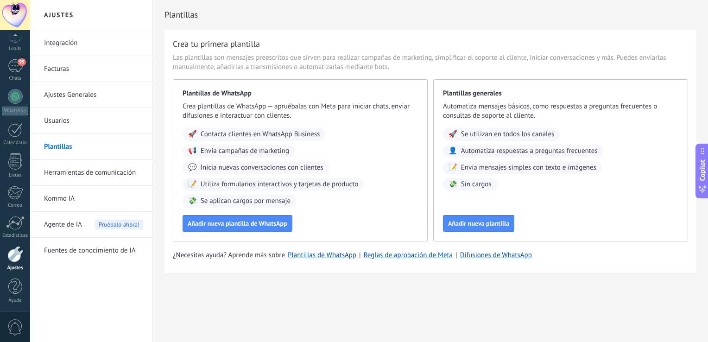
click at [69, 45] on link "Integración" at bounding box center [93, 43] width 99 height 26
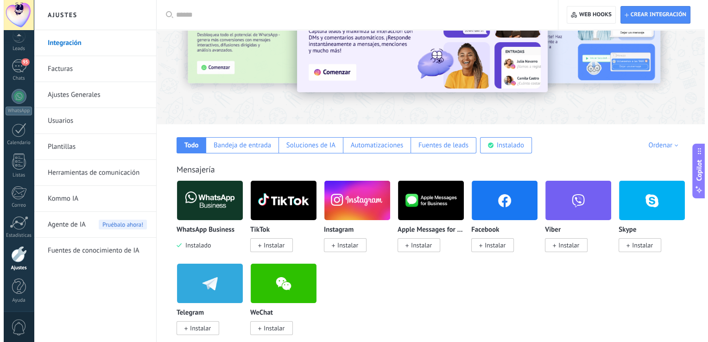
scroll to position [63, 0]
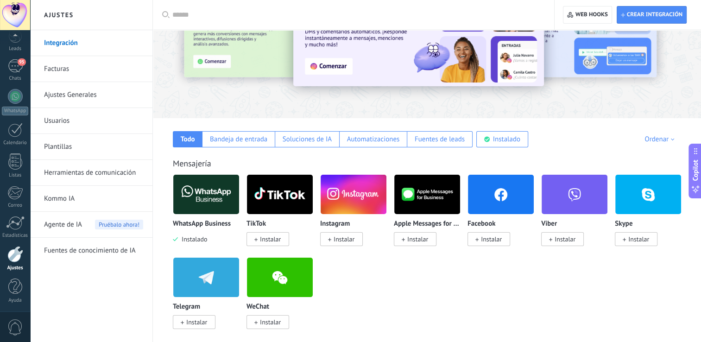
click at [495, 240] on span "Instalar" at bounding box center [491, 239] width 21 height 8
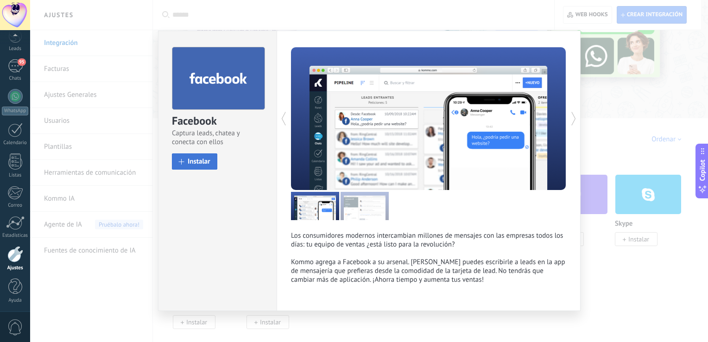
click at [195, 157] on button "Instalar" at bounding box center [194, 161] width 45 height 16
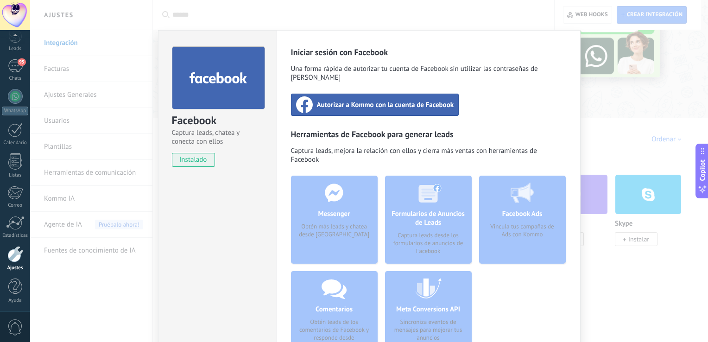
click at [354, 100] on span "Autorizar a Kommo con la cuenta de Facebook" at bounding box center [385, 104] width 137 height 9
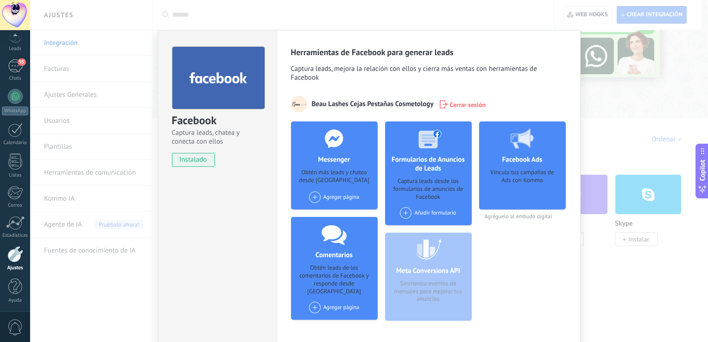
click at [339, 196] on div "Agregar página" at bounding box center [334, 197] width 51 height 12
click at [339, 215] on div "BeauLashes" at bounding box center [339, 214] width 62 height 20
click at [313, 200] on span at bounding box center [315, 197] width 12 height 12
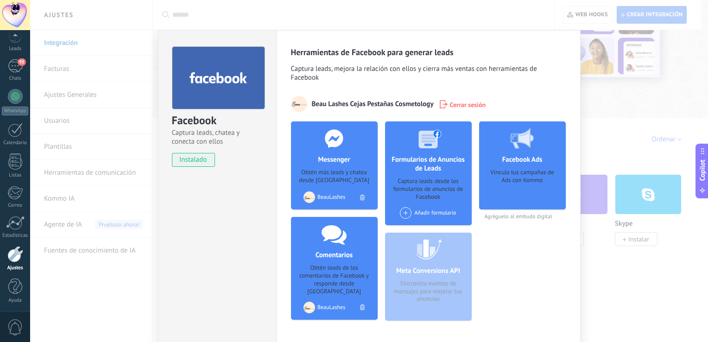
click at [406, 214] on span at bounding box center [406, 213] width 12 height 12
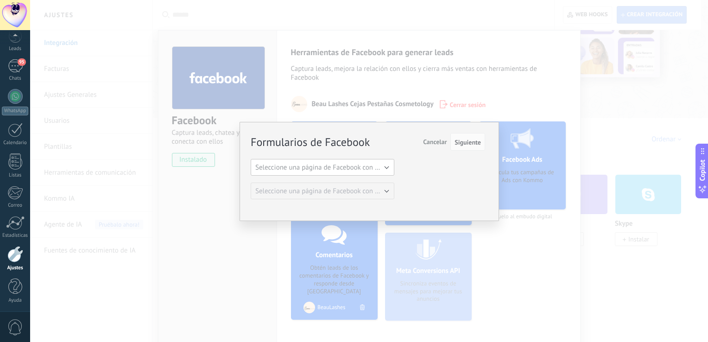
click at [364, 167] on span "Seleccione una página de Facebook con formas" at bounding box center [325, 167] width 140 height 9
click at [360, 185] on span "BeauLashes" at bounding box center [318, 183] width 146 height 9
click at [473, 142] on span "Siguiente" at bounding box center [468, 142] width 26 height 6
drag, startPoint x: 473, startPoint y: 142, endPoint x: 344, endPoint y: 68, distance: 148.3
click at [344, 68] on div "Formularios de Facebook Siguiente Cancelar Seleccione una página de Facebook co…" at bounding box center [369, 171] width 678 height 342
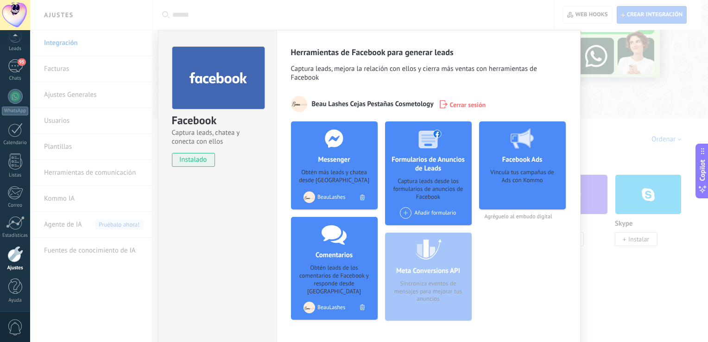
click at [403, 212] on span at bounding box center [406, 213] width 12 height 12
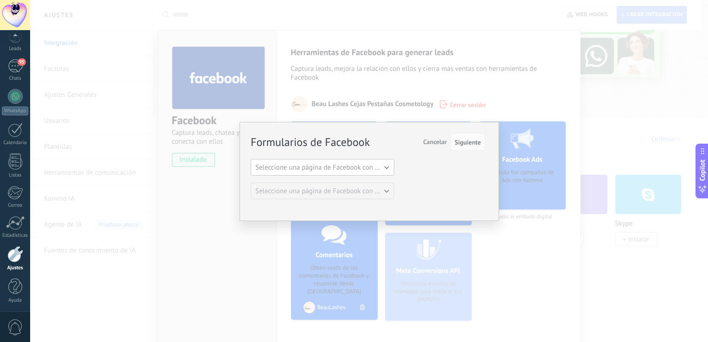
click at [369, 166] on span "Seleccione una página de Facebook con formas" at bounding box center [325, 167] width 140 height 9
click at [369, 181] on span "BeauLashes" at bounding box center [318, 183] width 146 height 9
click at [471, 141] on span "Siguiente" at bounding box center [468, 142] width 26 height 6
click at [459, 141] on span "Siguiente" at bounding box center [468, 142] width 26 height 6
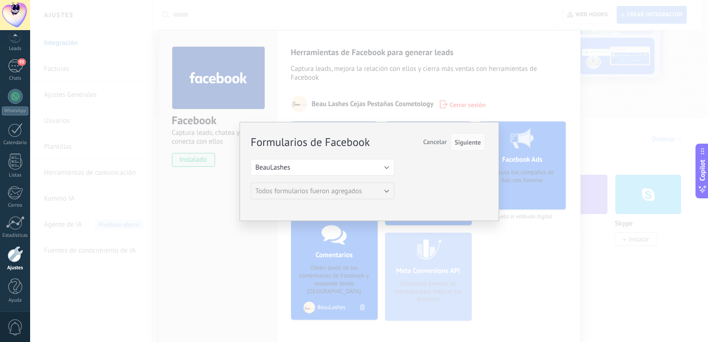
click at [535, 98] on div "Formularios de Facebook Siguiente Cancelar Seleccione una página de Facebook co…" at bounding box center [369, 171] width 678 height 342
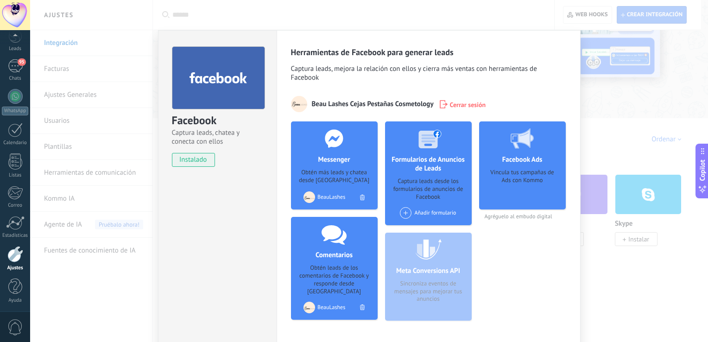
click at [502, 185] on div "Vincula tus campañas de Ads con Kommo" at bounding box center [523, 186] width 72 height 35
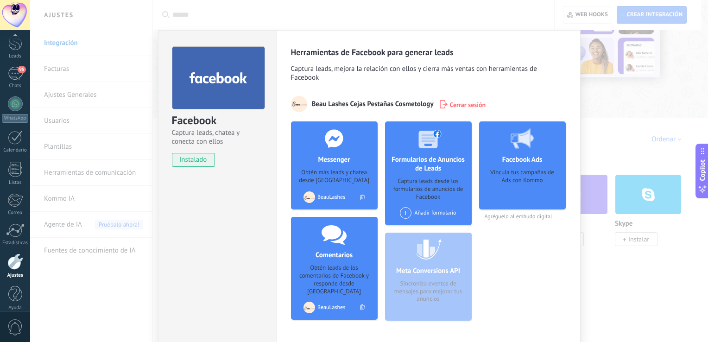
scroll to position [43, 0]
click at [91, 10] on div "Facebook Captura leads, chatea y conecta con ellos instalado Desinstalar Herram…" at bounding box center [369, 171] width 678 height 342
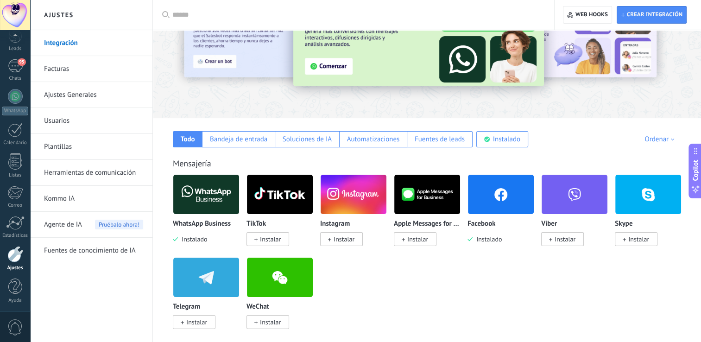
click at [347, 236] on span "Instalar" at bounding box center [344, 239] width 21 height 8
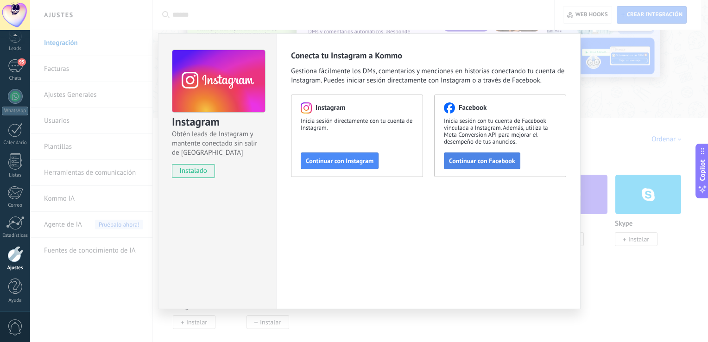
click at [478, 164] on span "Continuar con Facebook" at bounding box center [482, 161] width 66 height 6
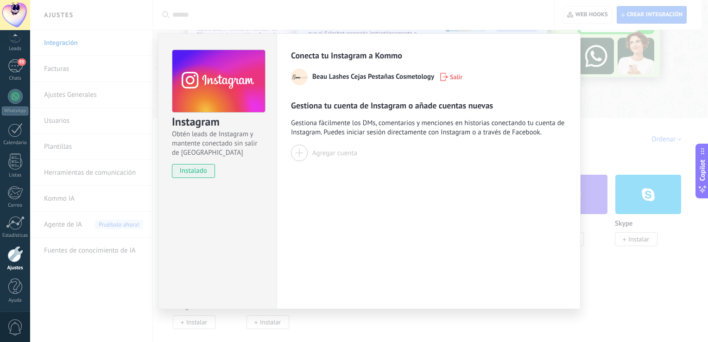
click at [133, 60] on div "Instagram Obtén leads de Instagram y mantente conectado sin salir de Kommo inst…" at bounding box center [369, 171] width 678 height 342
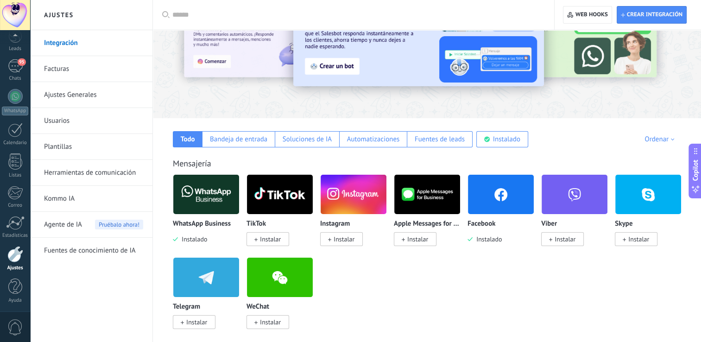
click at [338, 235] on span "Instalar" at bounding box center [341, 239] width 43 height 14
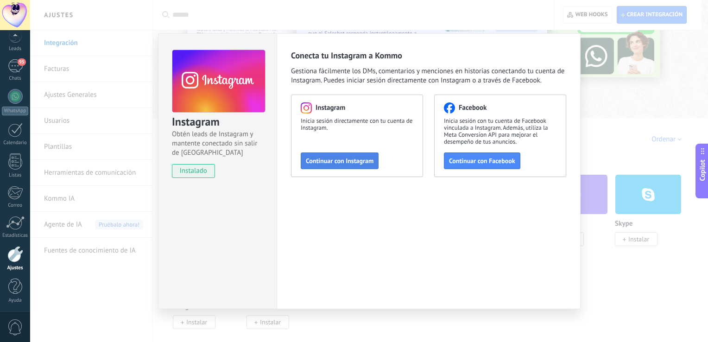
click at [318, 160] on span "Continuar con Instagram" at bounding box center [340, 161] width 68 height 6
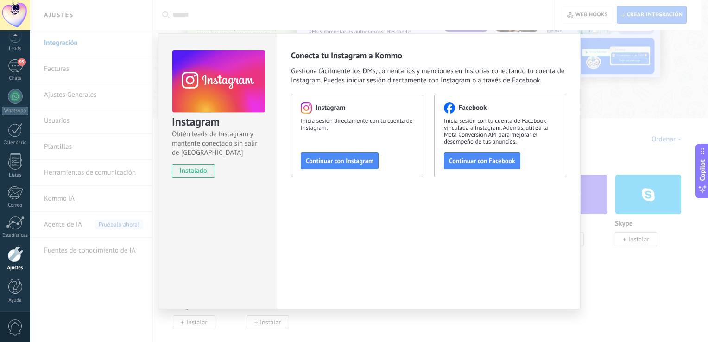
click at [196, 163] on div "Instagram Obtén leads de Instagram y mantente conectado sin salir de Kommo inst…" at bounding box center [218, 110] width 118 height 152
click at [197, 175] on span "instalado" at bounding box center [193, 171] width 42 height 14
click at [337, 155] on button "Continuar con Instagram" at bounding box center [340, 161] width 78 height 17
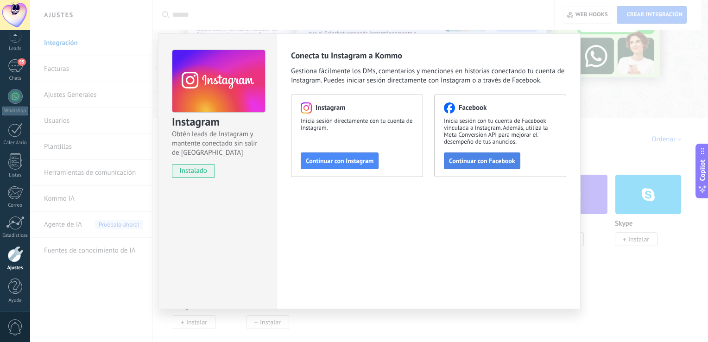
click at [488, 155] on button "Continuar con Facebook" at bounding box center [482, 161] width 76 height 17
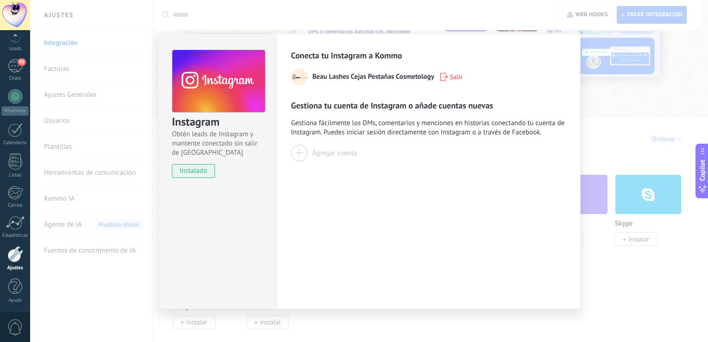
click at [153, 8] on div "Instagram Obtén leads de Instagram y mantente conectado sin salir de Kommo inst…" at bounding box center [369, 171] width 678 height 342
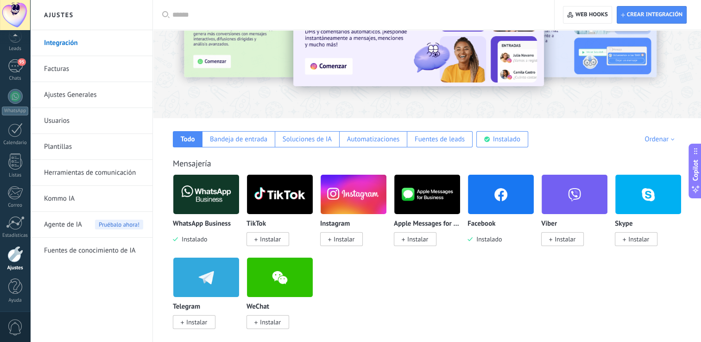
click at [270, 241] on span "Instalar" at bounding box center [270, 239] width 21 height 8
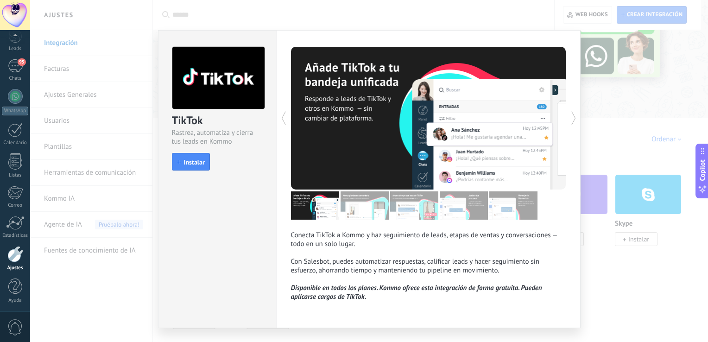
scroll to position [21, 0]
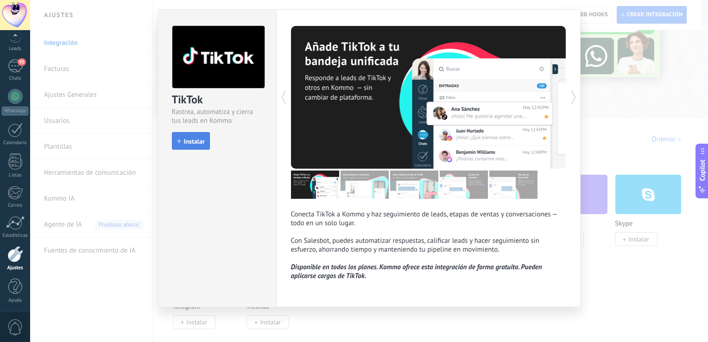
click at [188, 142] on span "Instalar" at bounding box center [194, 141] width 21 height 6
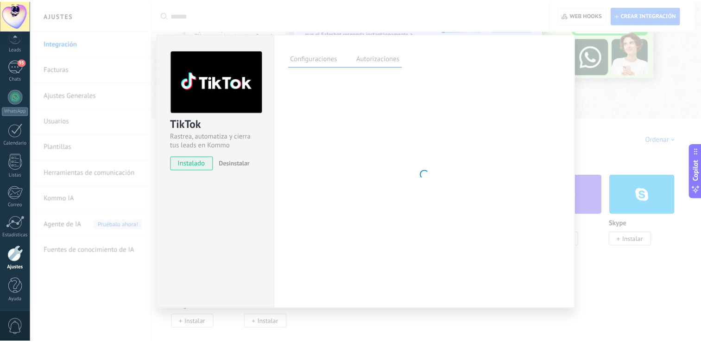
scroll to position [0, 0]
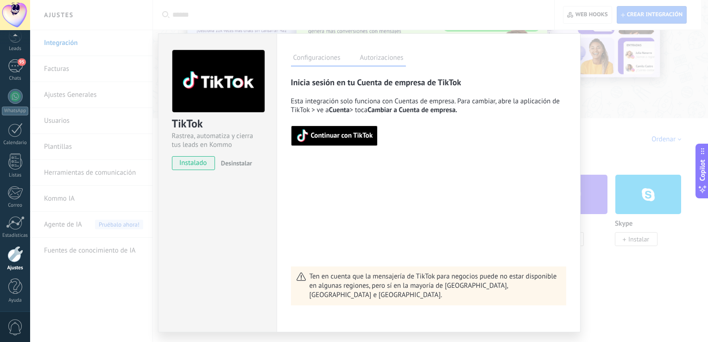
click at [330, 133] on span "Continuar con TikTok" at bounding box center [342, 136] width 62 height 6
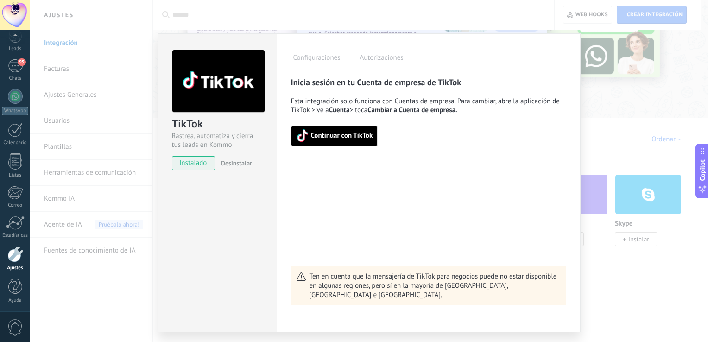
click at [646, 107] on div "TikTok Rastrea, automatiza y cierra tus leads en Kommo instalado Desinstalar Co…" at bounding box center [369, 171] width 678 height 342
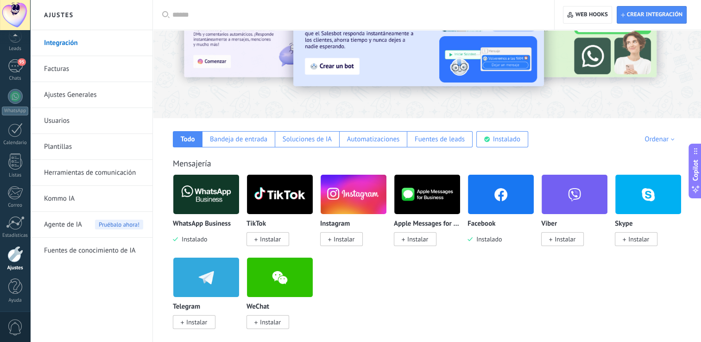
click at [345, 235] on span "Instalar" at bounding box center [341, 239] width 43 height 14
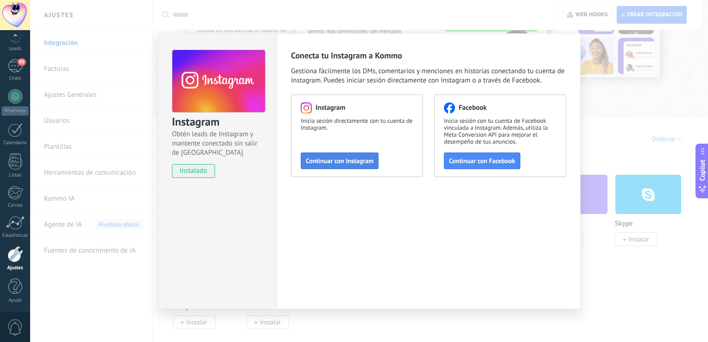
click at [325, 162] on span "Continuar con Instagram" at bounding box center [340, 161] width 68 height 6
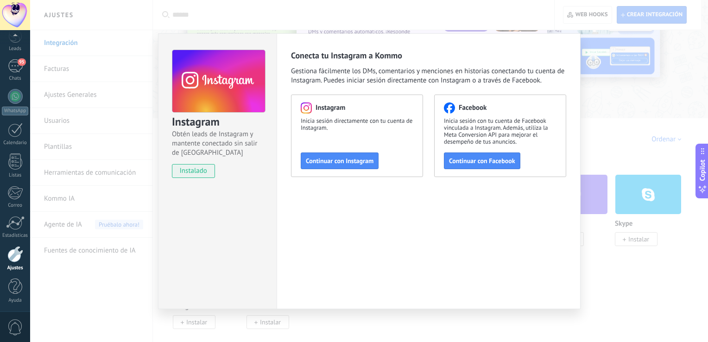
click at [76, 125] on div "Instagram Obtén leads de Instagram y mantente conectado sin salir de Kommo inst…" at bounding box center [369, 171] width 678 height 342
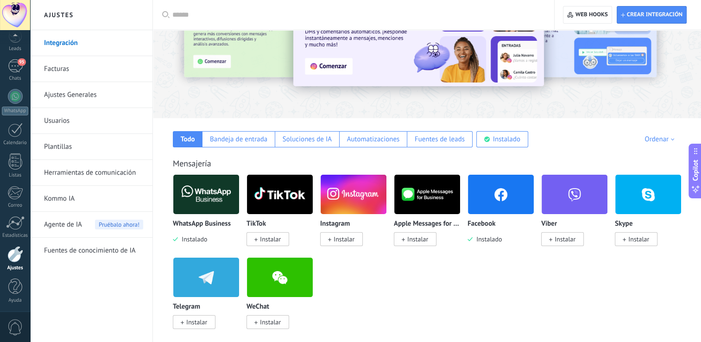
click at [59, 68] on link "Facturas" at bounding box center [93, 69] width 99 height 26
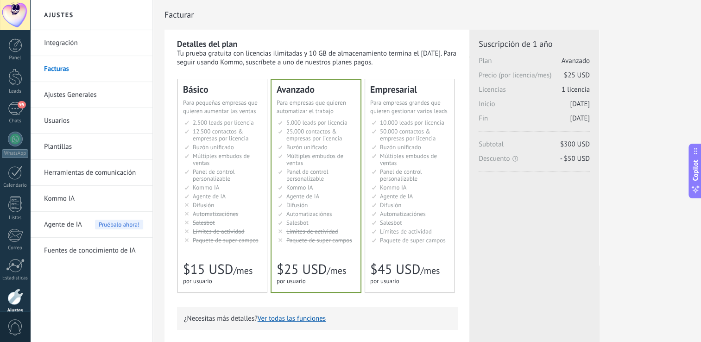
click at [66, 88] on link "Ajustes Generales" at bounding box center [93, 95] width 99 height 26
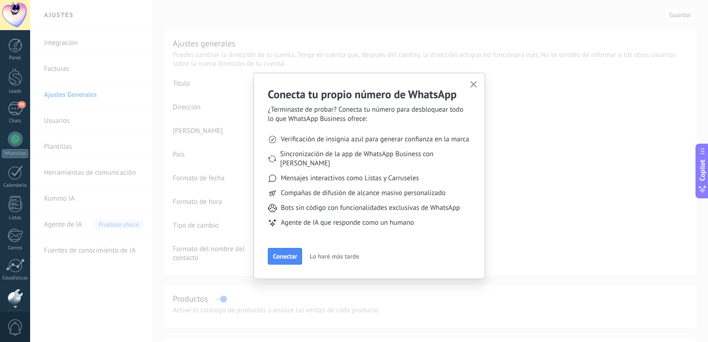
scroll to position [43, 0]
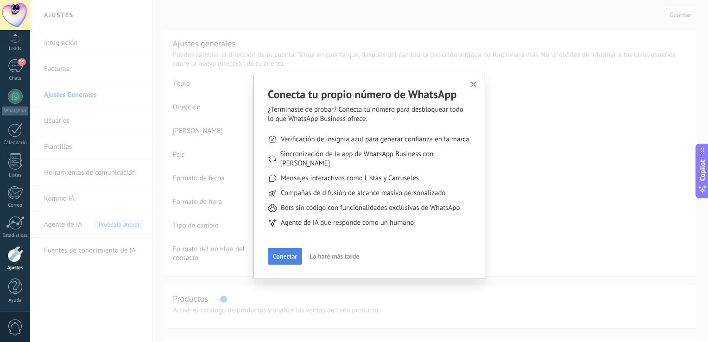
click at [278, 253] on span "Conectar" at bounding box center [285, 256] width 24 height 6
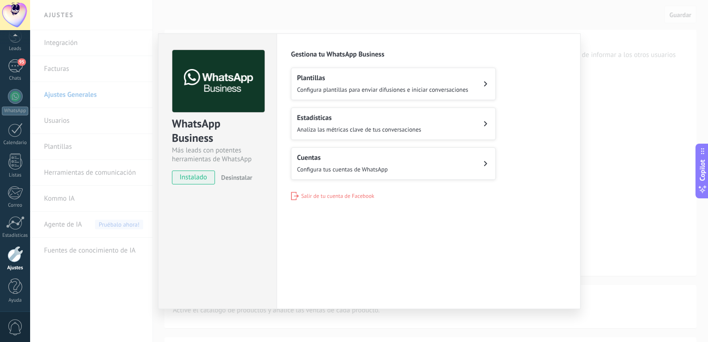
click at [656, 222] on div "WhatsApp Business Más leads con potentes herramientas de WhatsApp instalado Des…" at bounding box center [369, 171] width 678 height 342
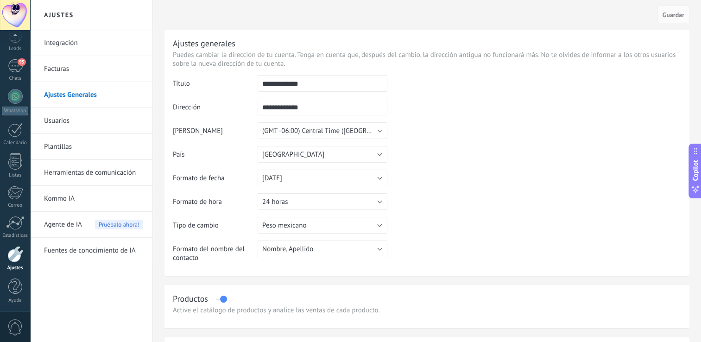
click at [80, 193] on link "Kommo IA" at bounding box center [93, 199] width 99 height 26
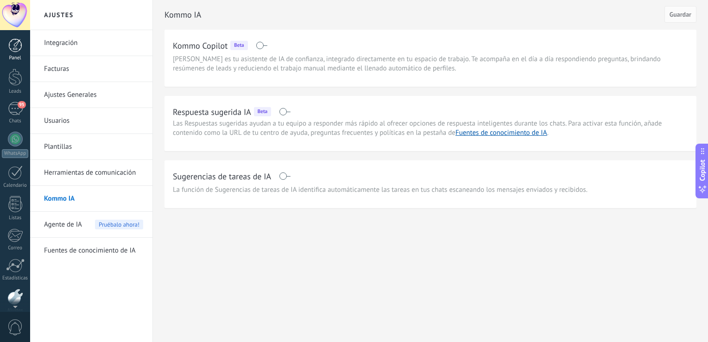
click at [11, 46] on div at bounding box center [15, 45] width 14 height 14
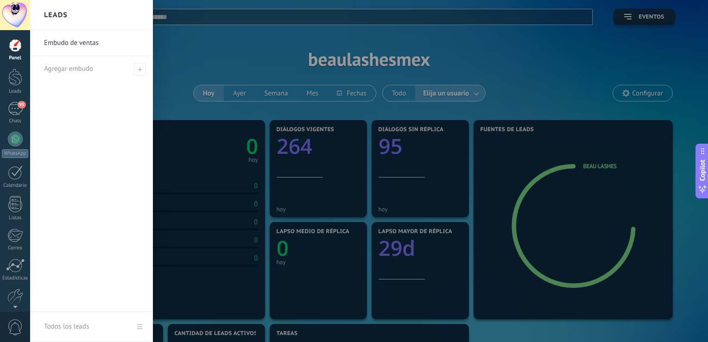
click at [84, 45] on link "Embudo de ventas" at bounding box center [94, 43] width 100 height 26
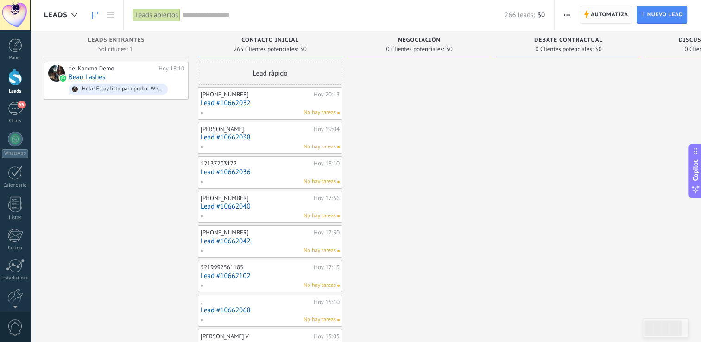
click at [611, 17] on span "Automatiza" at bounding box center [610, 14] width 38 height 17
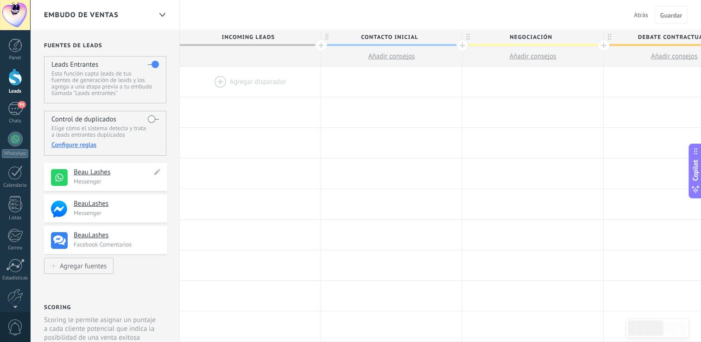
click at [84, 180] on p "Messenger" at bounding box center [118, 182] width 88 height 8
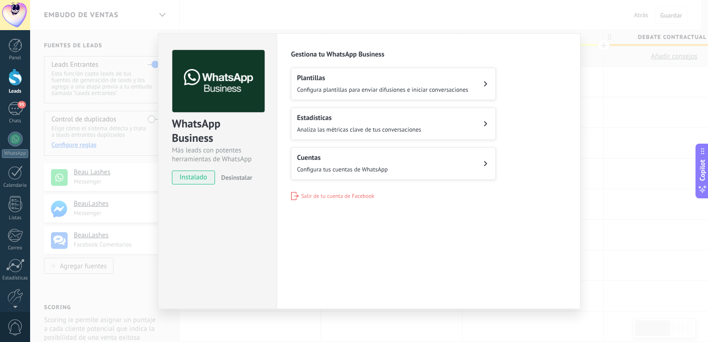
click at [89, 194] on div "WhatsApp Business Más leads con potentes herramientas de WhatsApp instalado Des…" at bounding box center [369, 171] width 678 height 342
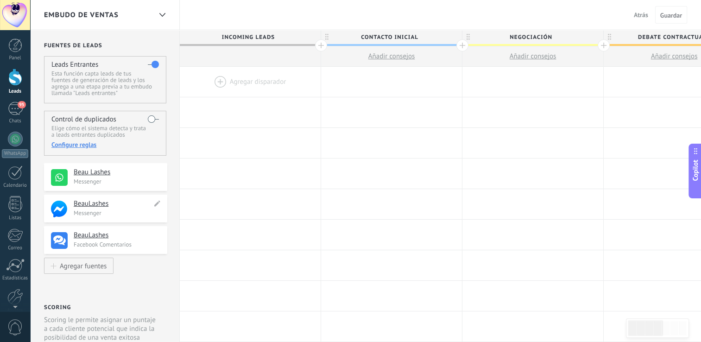
click at [110, 220] on div "**********" at bounding box center [105, 209] width 123 height 28
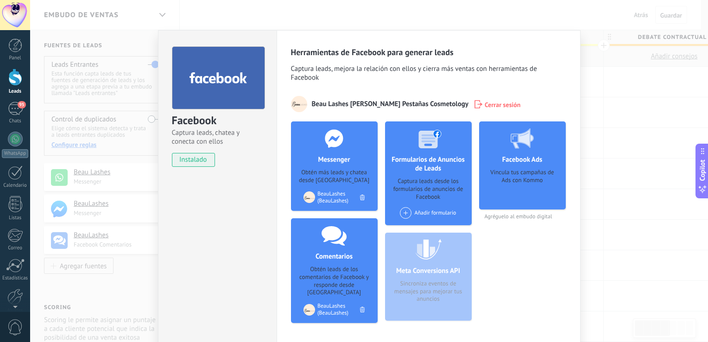
drag, startPoint x: 141, startPoint y: 279, endPoint x: 114, endPoint y: 286, distance: 27.8
click at [114, 286] on div "Facebook Captura leads, chatea y conecta con ellos instalado Desinstalar Herram…" at bounding box center [369, 171] width 678 height 342
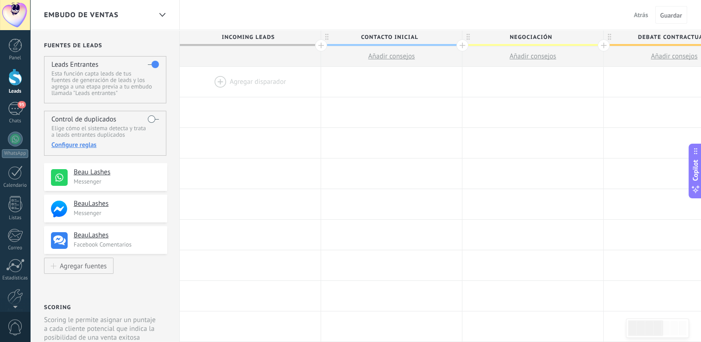
click at [9, 12] on div at bounding box center [15, 15] width 30 height 30
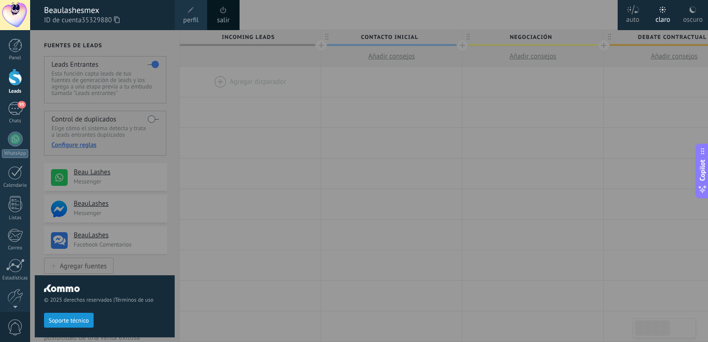
click at [9, 12] on div at bounding box center [15, 15] width 30 height 30
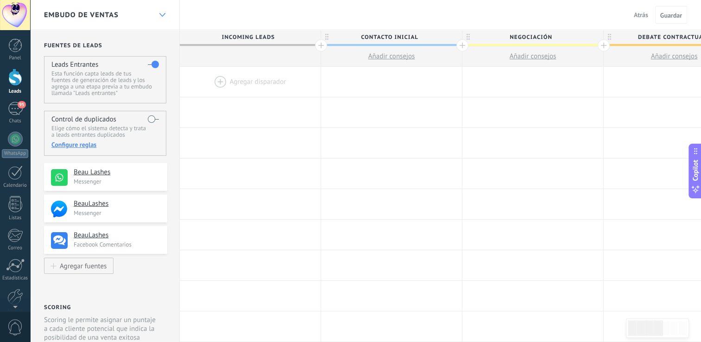
click at [156, 14] on div at bounding box center [162, 15] width 16 height 18
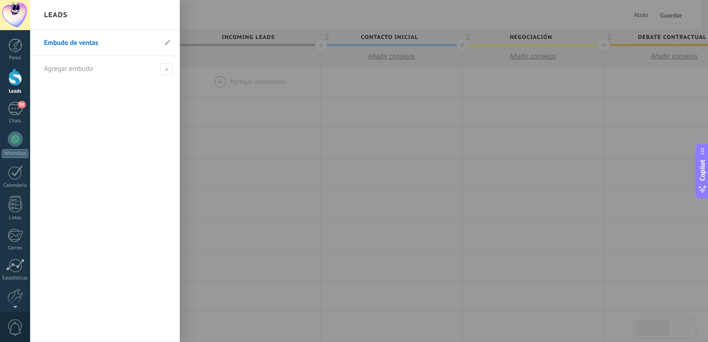
click at [156, 14] on div "Leads" at bounding box center [105, 15] width 150 height 30
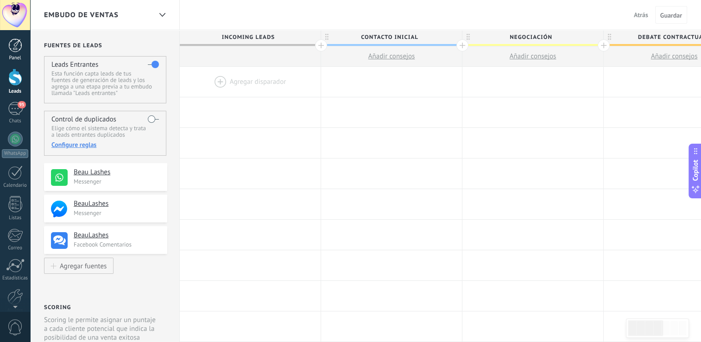
click at [16, 53] on link "Panel" at bounding box center [15, 49] width 30 height 23
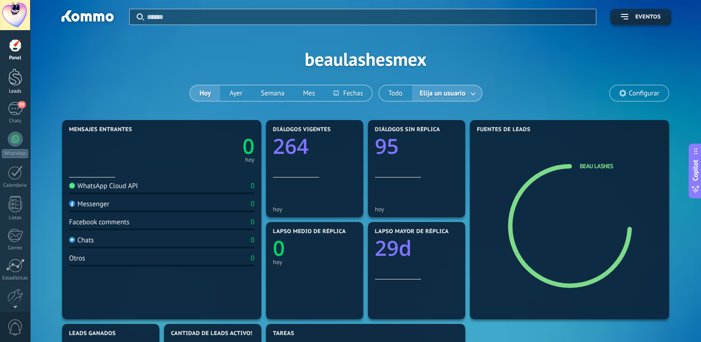
click at [10, 83] on div at bounding box center [15, 77] width 14 height 17
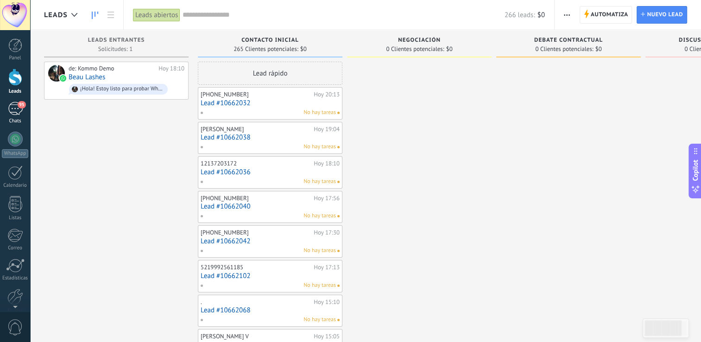
click at [23, 113] on link "95 Chats" at bounding box center [15, 113] width 30 height 22
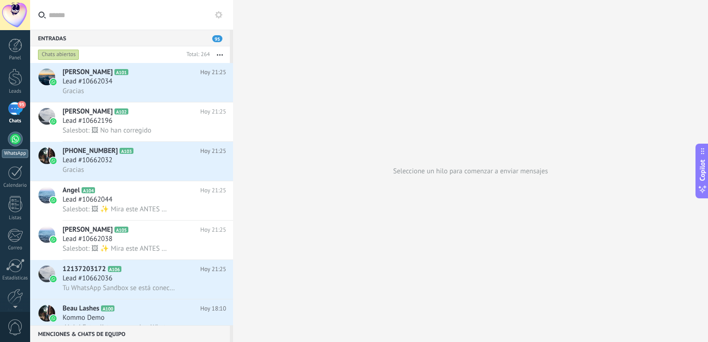
click at [11, 141] on div at bounding box center [15, 139] width 15 height 15
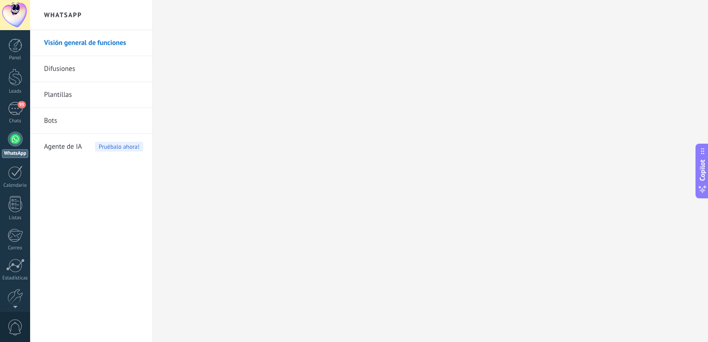
click at [68, 63] on link "Difusiones" at bounding box center [93, 69] width 99 height 26
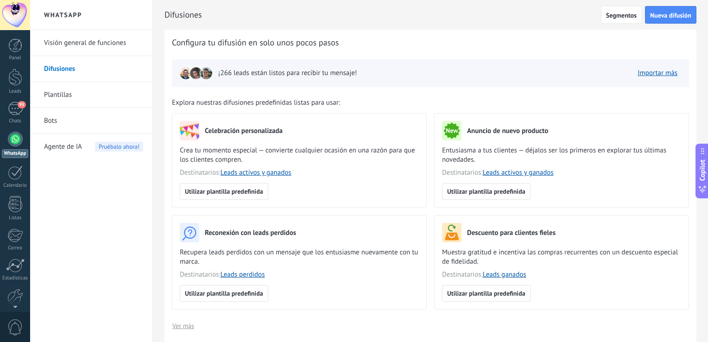
click at [59, 89] on link "Plantillas" at bounding box center [93, 95] width 99 height 26
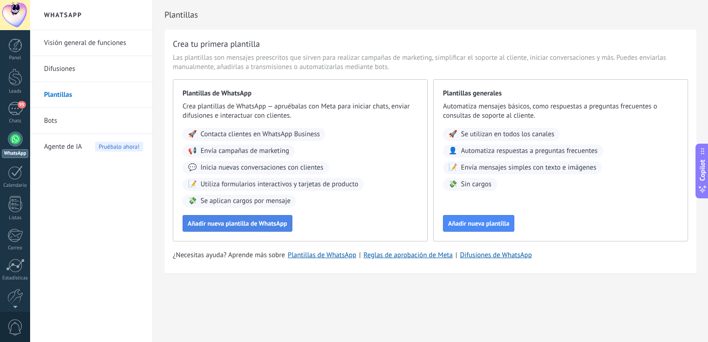
click at [234, 218] on button "Añadir nueva plantilla de WhatsApp" at bounding box center [238, 223] width 110 height 17
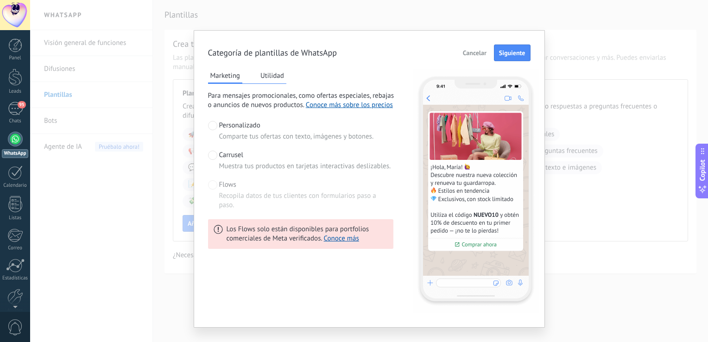
click at [208, 155] on span at bounding box center [212, 155] width 9 height 9
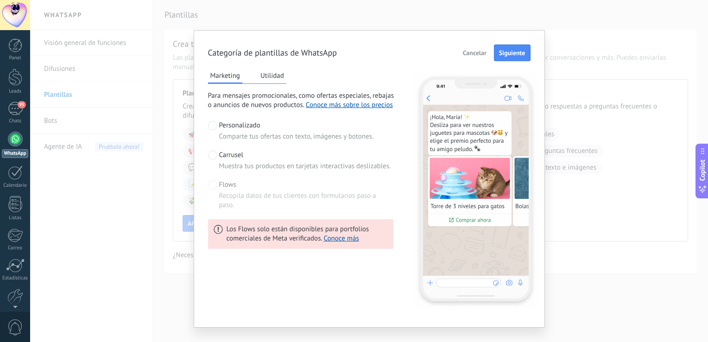
click at [212, 129] on span at bounding box center [212, 125] width 9 height 9
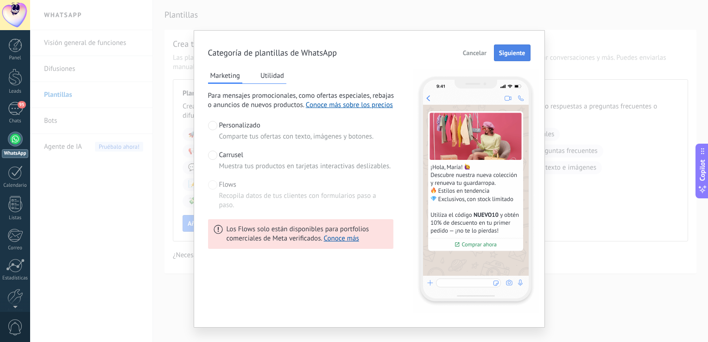
click at [514, 50] on span "Siguiente" at bounding box center [512, 53] width 26 height 6
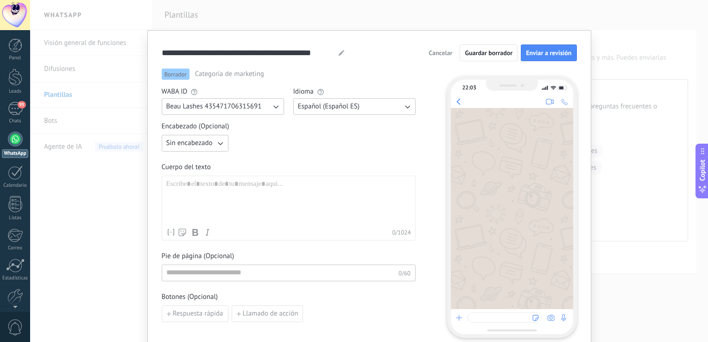
click at [443, 50] on span "Cancelar" at bounding box center [441, 53] width 24 height 6
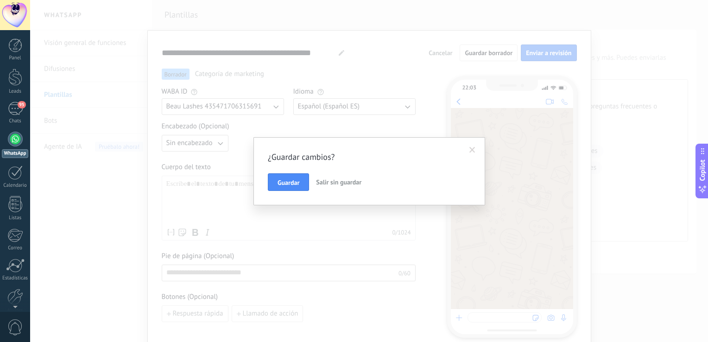
click at [323, 181] on span "Salir sin guardar" at bounding box center [338, 182] width 45 height 8
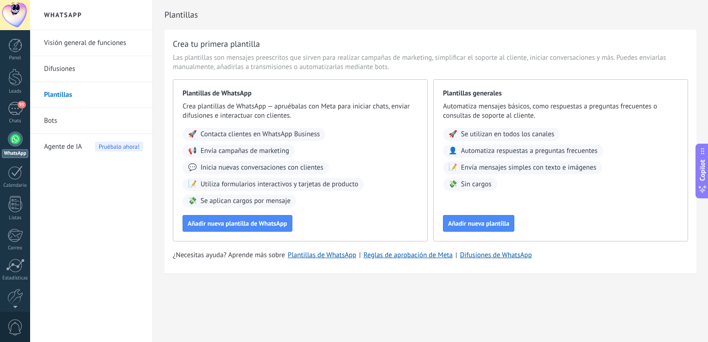
click at [104, 117] on link "Bots" at bounding box center [93, 121] width 99 height 26
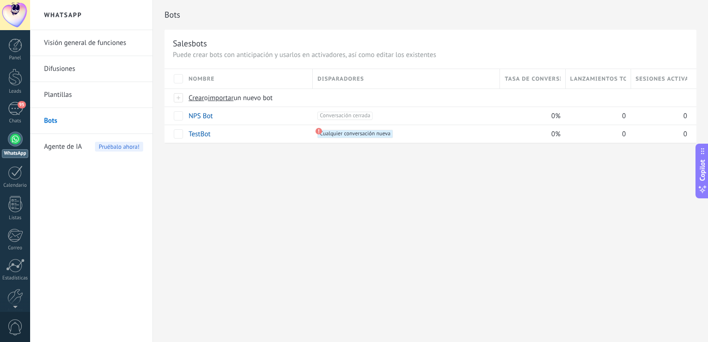
click at [62, 146] on span "Agente de IA" at bounding box center [63, 147] width 38 height 26
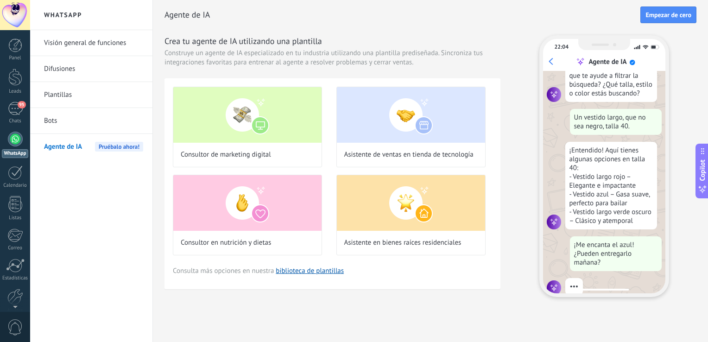
scroll to position [96, 0]
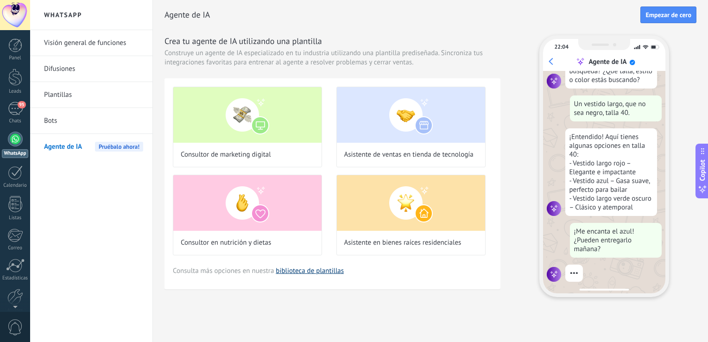
click at [307, 272] on link "biblioteca de plantillas" at bounding box center [310, 271] width 68 height 9
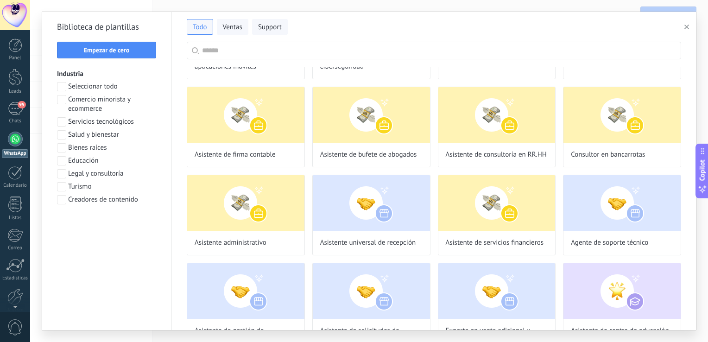
scroll to position [0, 0]
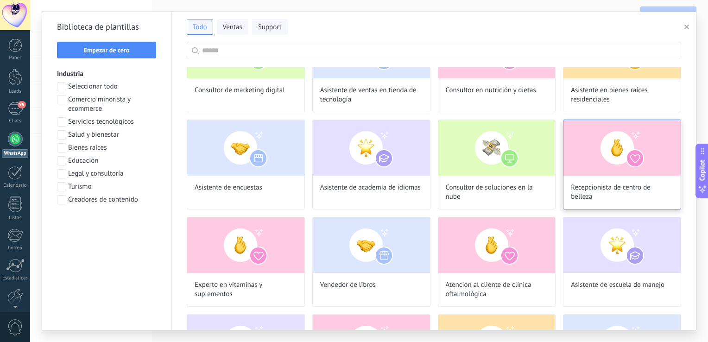
click at [601, 168] on img at bounding box center [622, 148] width 117 height 56
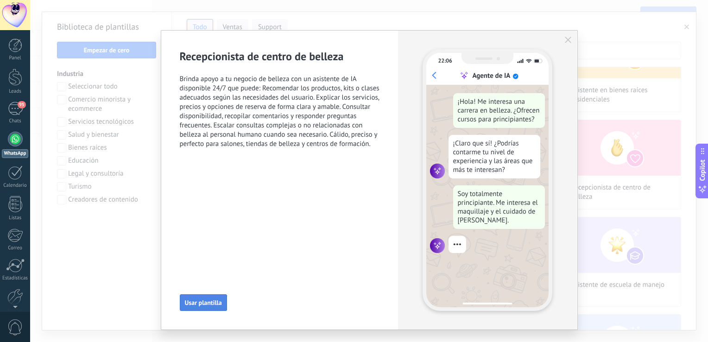
click at [195, 304] on span "Usar plantilla" at bounding box center [203, 302] width 37 height 6
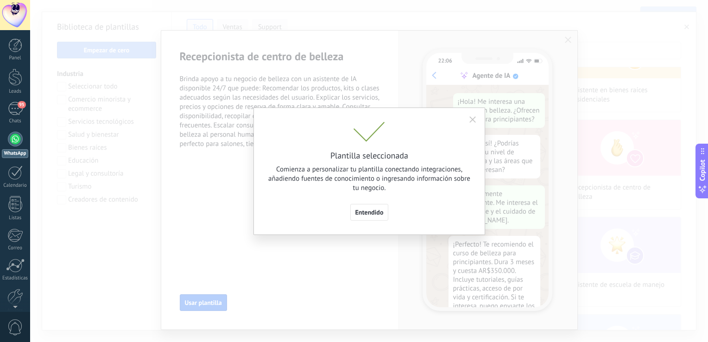
scroll to position [30, 0]
click at [369, 212] on span "Entendido" at bounding box center [370, 212] width 28 height 6
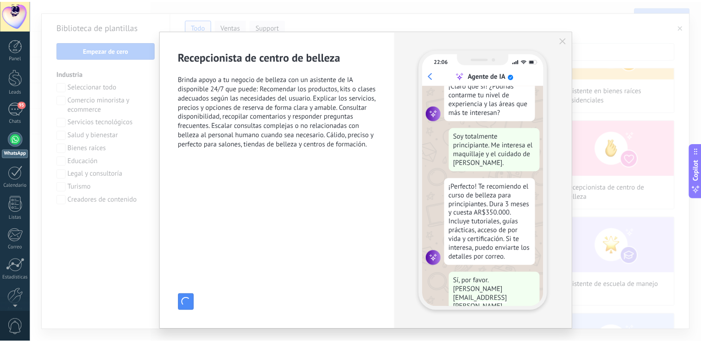
scroll to position [0, 0]
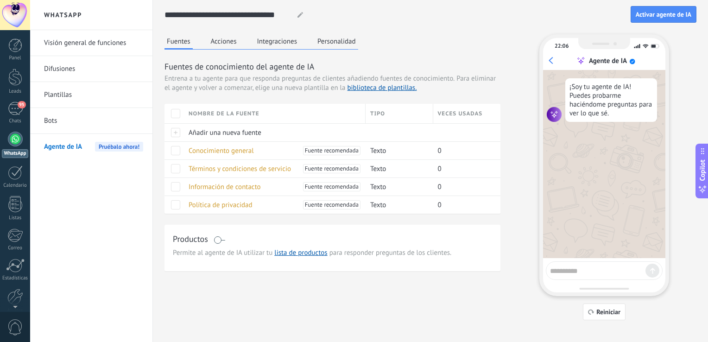
click at [220, 45] on button "Acciones" at bounding box center [224, 41] width 31 height 14
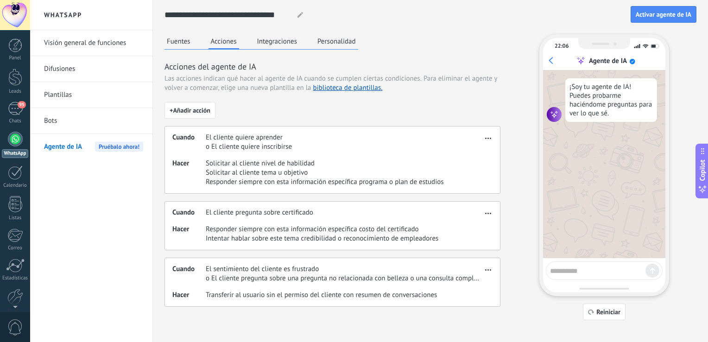
click at [277, 37] on button "Integraciones" at bounding box center [277, 41] width 45 height 14
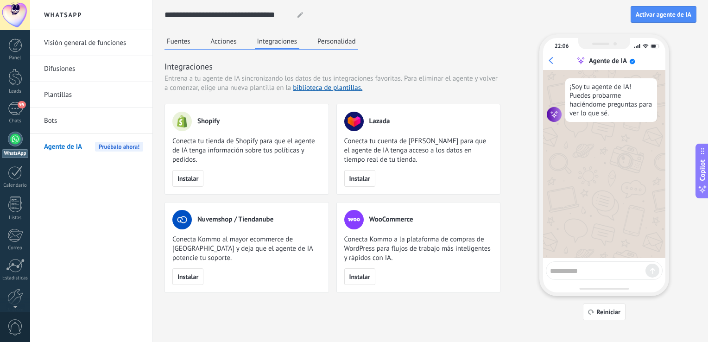
click at [335, 44] on button "Personalidad" at bounding box center [336, 41] width 43 height 14
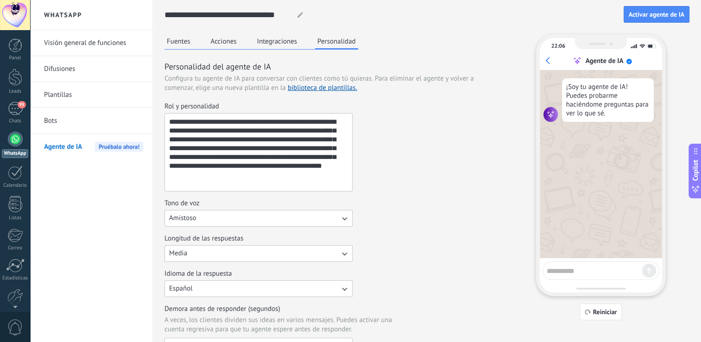
click at [159, 42] on div "**********" at bounding box center [427, 283] width 548 height 566
click at [8, 176] on div at bounding box center [15, 173] width 15 height 14
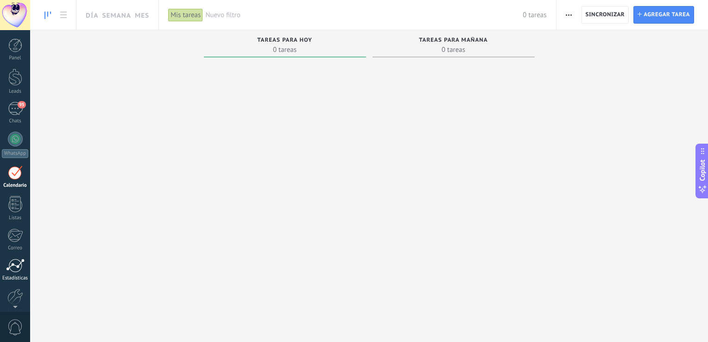
click at [13, 265] on div at bounding box center [15, 266] width 19 height 14
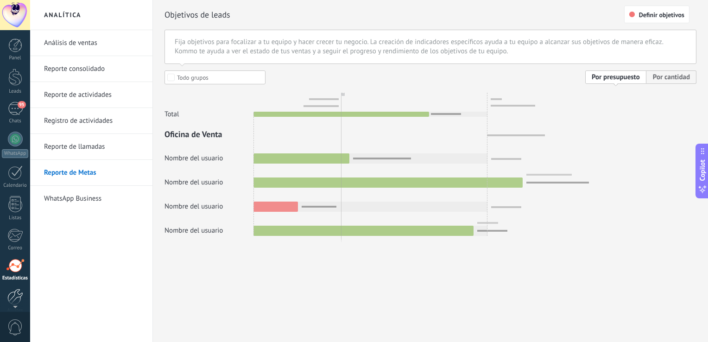
click at [15, 295] on div at bounding box center [15, 297] width 16 height 16
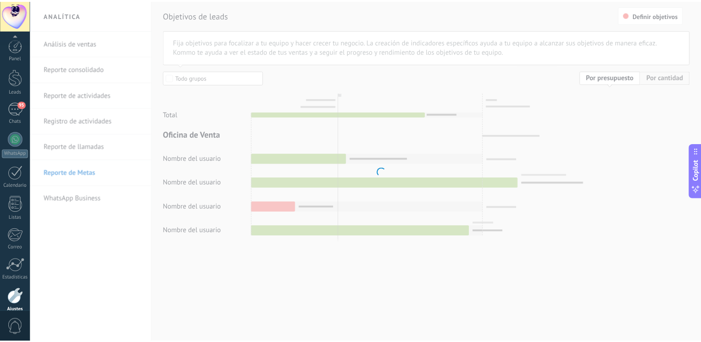
scroll to position [43, 0]
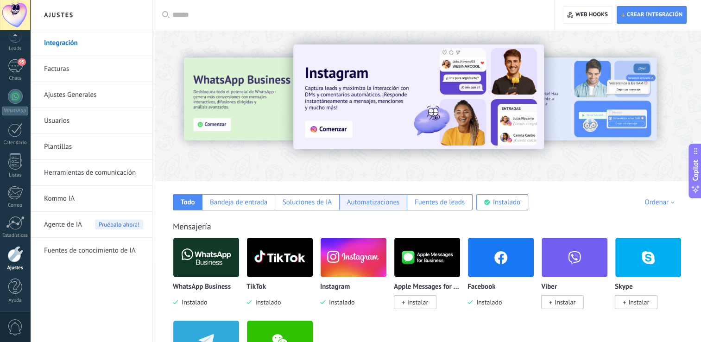
click at [363, 200] on div "Automatizaciones" at bounding box center [373, 202] width 53 height 9
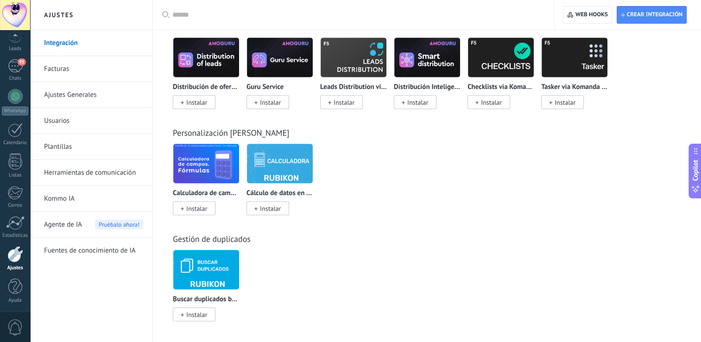
scroll to position [1694, 0]
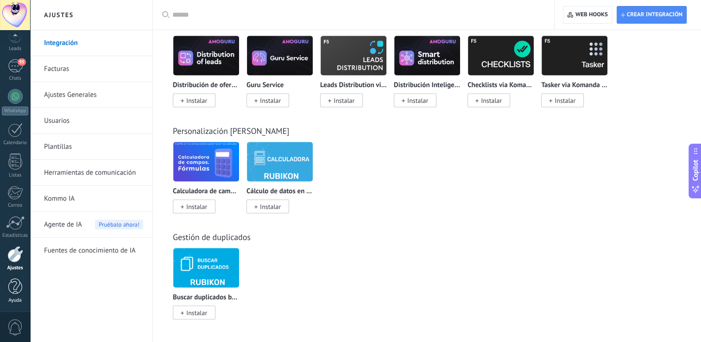
click at [11, 292] on div at bounding box center [15, 287] width 14 height 16
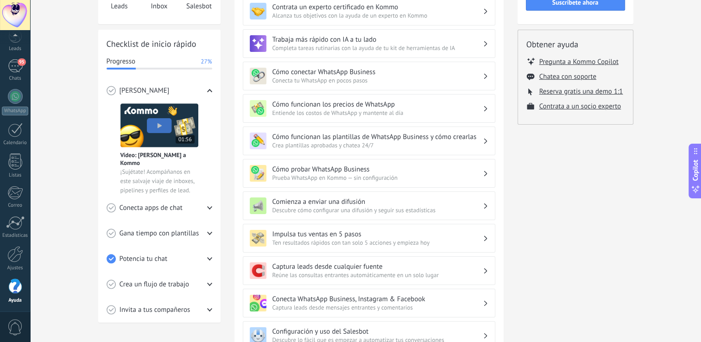
scroll to position [122, 0]
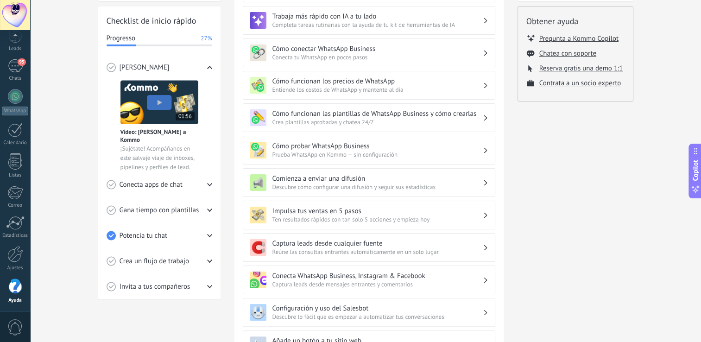
click at [156, 183] on span "Conecta apps de chat" at bounding box center [151, 184] width 63 height 9
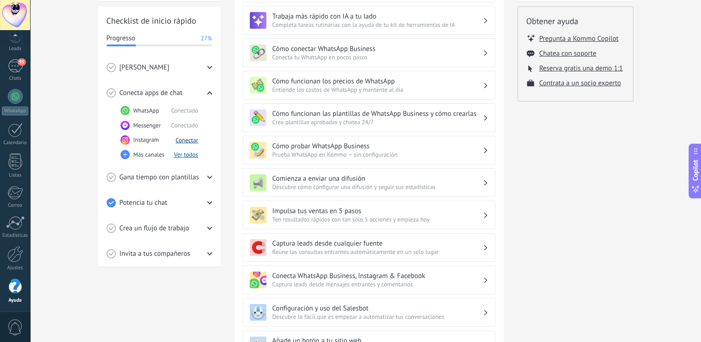
click at [187, 139] on button "Conectar" at bounding box center [187, 140] width 23 height 8
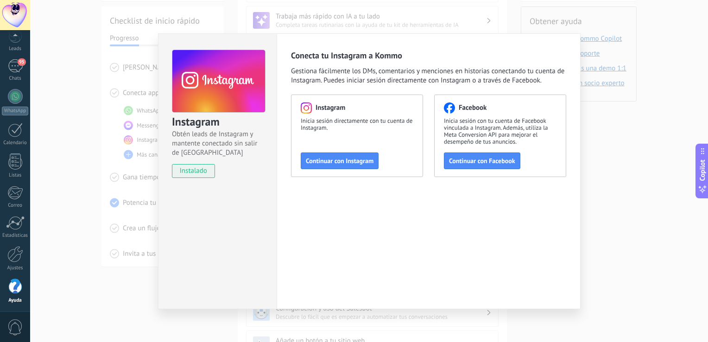
click at [88, 179] on div "Instagram Obtén leads de Instagram y mantente conectado sin salir de Kommo inst…" at bounding box center [369, 171] width 678 height 342
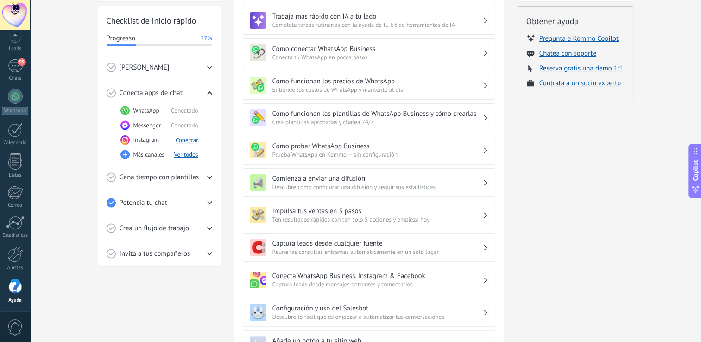
click at [153, 173] on span "Gana tiempo con plantillas" at bounding box center [160, 177] width 80 height 9
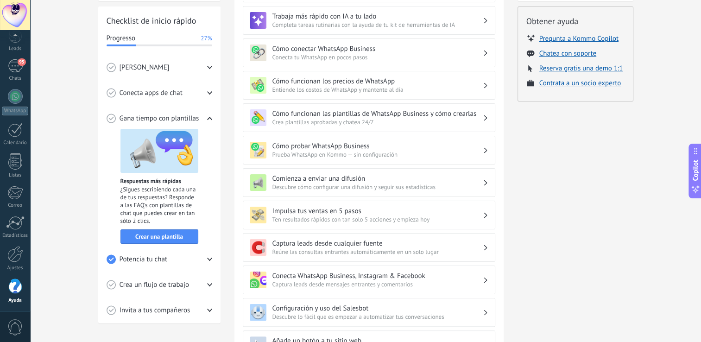
drag, startPoint x: 160, startPoint y: 260, endPoint x: 150, endPoint y: 256, distance: 10.7
click at [150, 256] on span "Potencia tu chat" at bounding box center [144, 259] width 48 height 9
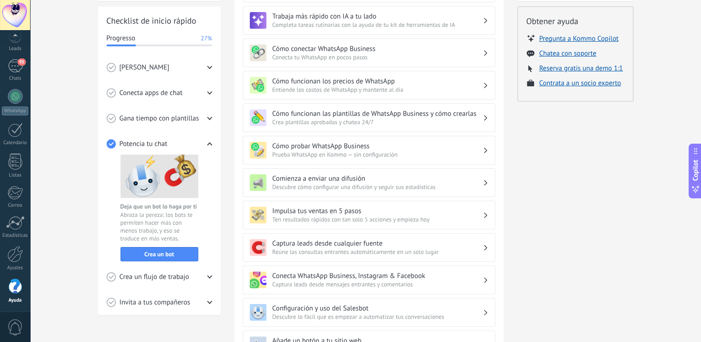
click at [156, 273] on span "Crea un flujo de trabajo" at bounding box center [155, 277] width 70 height 9
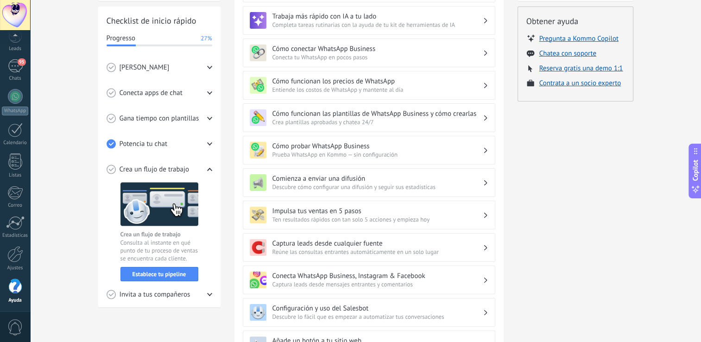
click at [158, 294] on span "Invita a tus compañeros" at bounding box center [155, 294] width 71 height 9
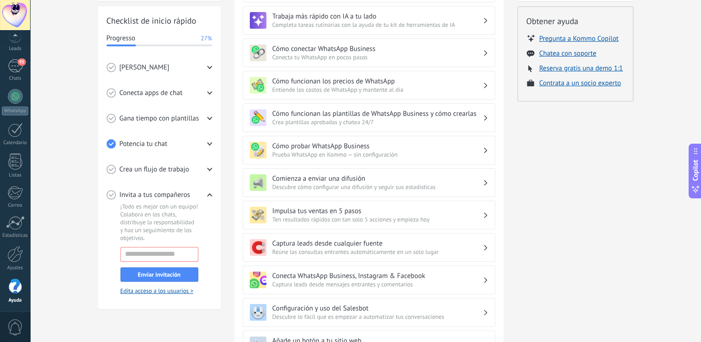
click at [162, 144] on span "Potencia tu chat" at bounding box center [144, 144] width 48 height 9
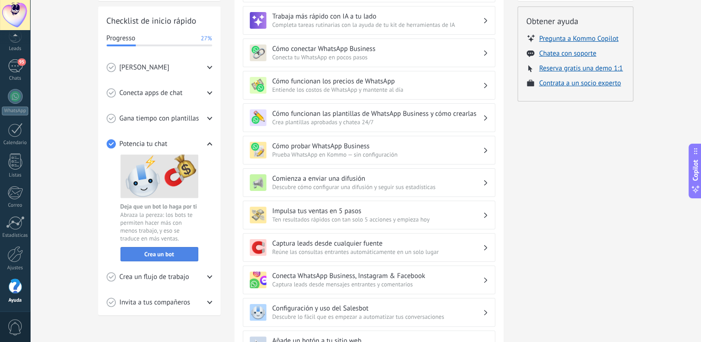
click at [161, 253] on span "Crea un bot" at bounding box center [160, 254] width 30 height 6
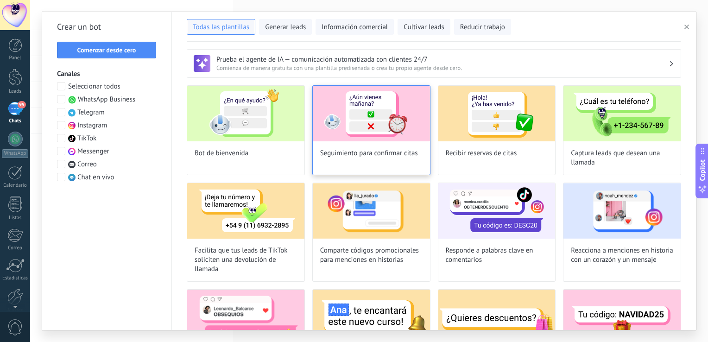
click at [333, 127] on img at bounding box center [371, 114] width 117 height 56
type input "**********"
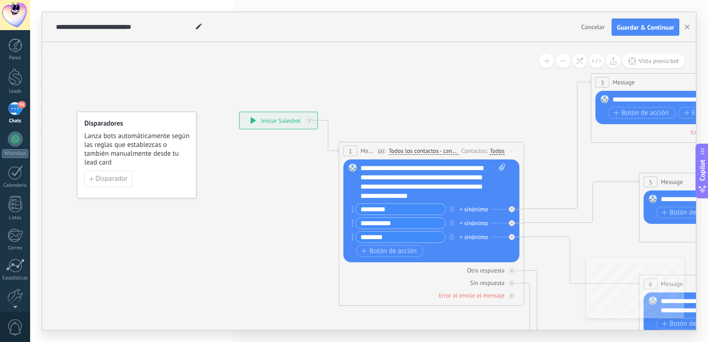
click at [418, 275] on div "Otra respuesta Sin respuesta Error al enviar el mensaje" at bounding box center [432, 281] width 176 height 38
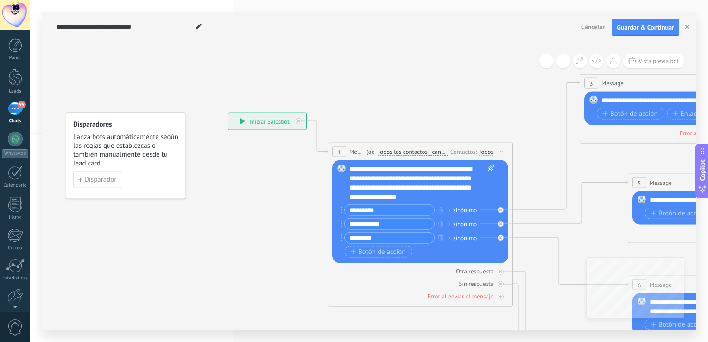
click at [488, 166] on span at bounding box center [489, 183] width 9 height 37
click input "Subir" at bounding box center [0, 0] width 0 height 0
click at [467, 274] on div "Otra respuesta" at bounding box center [475, 271] width 38 height 8
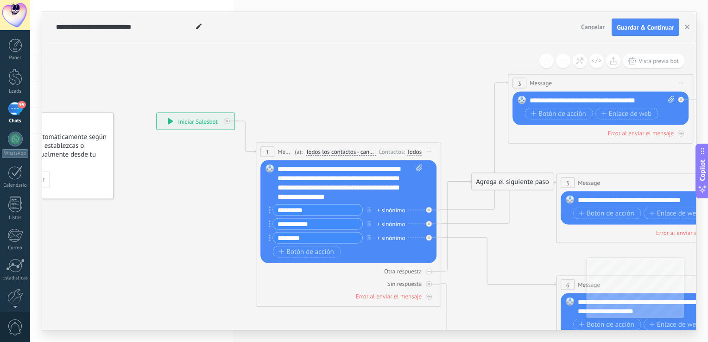
click at [373, 181] on div "**********" at bounding box center [351, 183] width 146 height 37
click at [349, 179] on div "**********" at bounding box center [351, 183] width 146 height 37
click at [347, 179] on div "**********" at bounding box center [351, 183] width 146 height 37
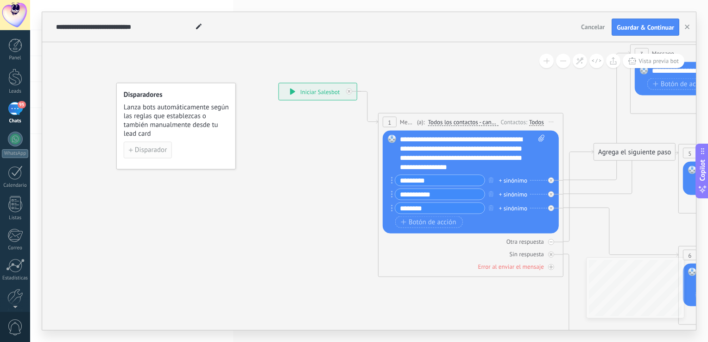
click at [132, 148] on icon "button" at bounding box center [131, 150] width 4 height 4
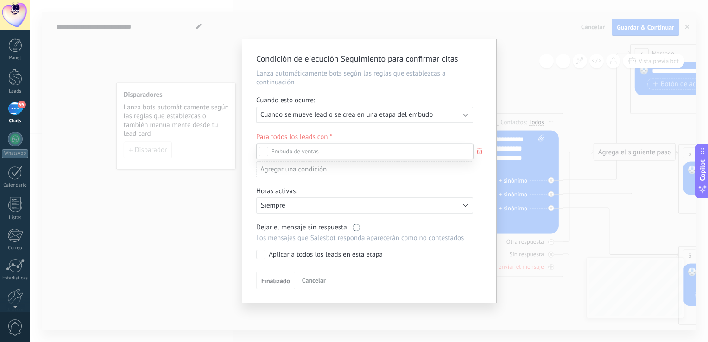
scroll to position [96, 0]
drag, startPoint x: 544, startPoint y: 75, endPoint x: 522, endPoint y: 88, distance: 25.0
click at [522, 88] on div at bounding box center [369, 171] width 678 height 342
click at [522, 88] on div "Condición de ejecución Seguimiento para confirmar citas Lanza automáticamente b…" at bounding box center [369, 171] width 678 height 342
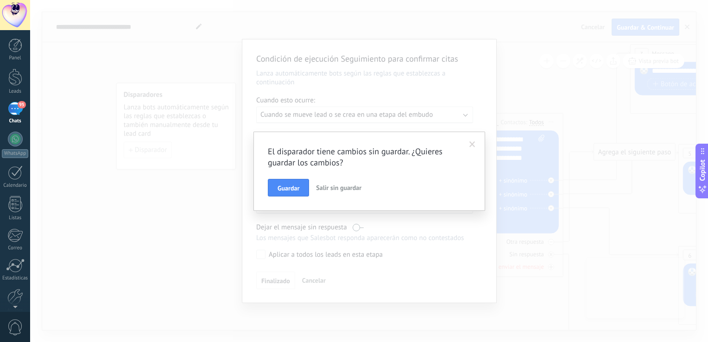
click at [347, 188] on span "Salir sin guardar" at bounding box center [338, 188] width 45 height 8
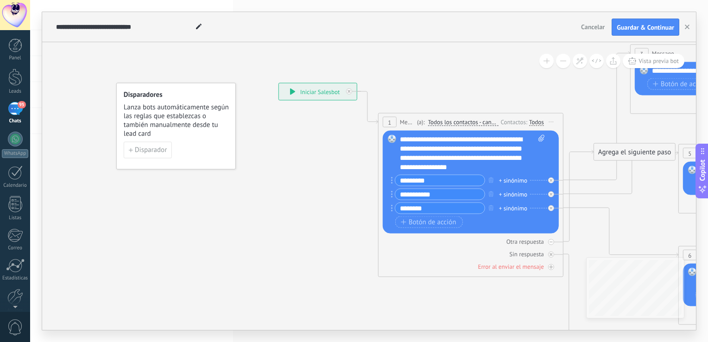
click at [535, 121] on div "Todos" at bounding box center [536, 122] width 15 height 7
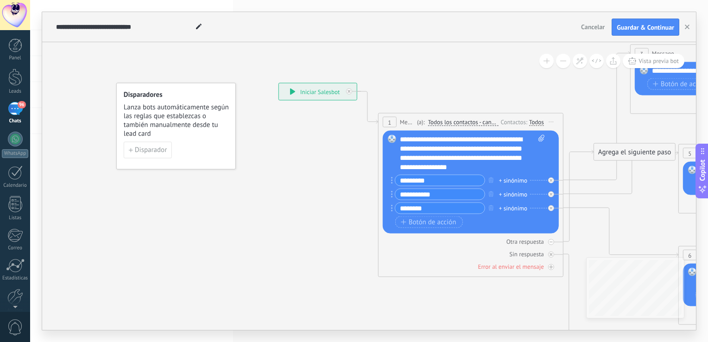
click at [512, 123] on div "Contactos:" at bounding box center [515, 122] width 28 height 9
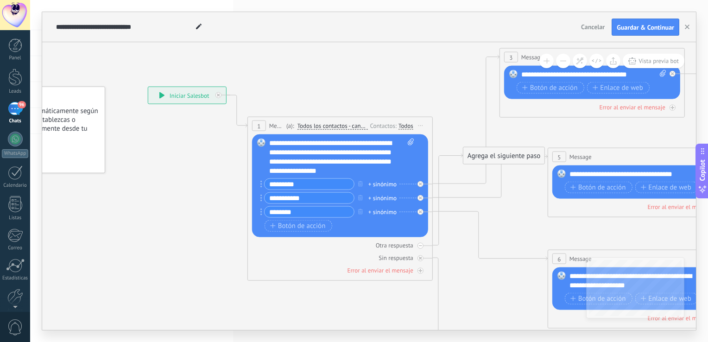
click at [419, 124] on span "Iniciar vista previa aquí Cambiar nombre Duplicar Borrar" at bounding box center [421, 125] width 15 height 13
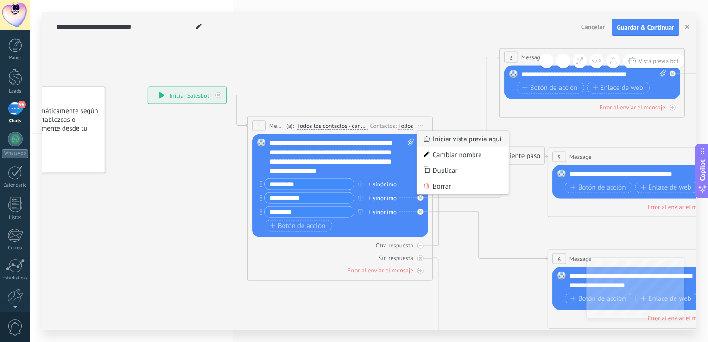
click at [452, 137] on div "Iniciar vista previa aquí" at bounding box center [463, 139] width 92 height 16
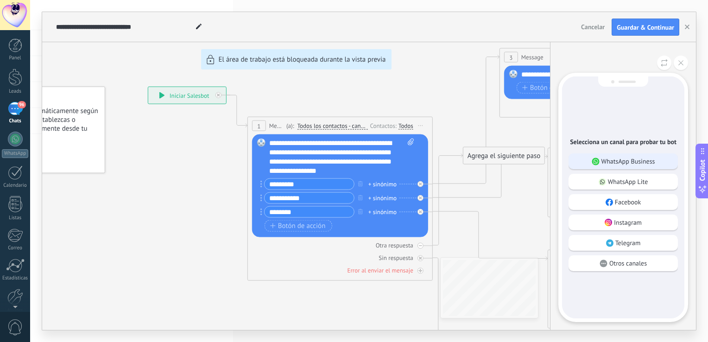
click at [626, 159] on p "WhatsApp Business" at bounding box center [629, 161] width 54 height 8
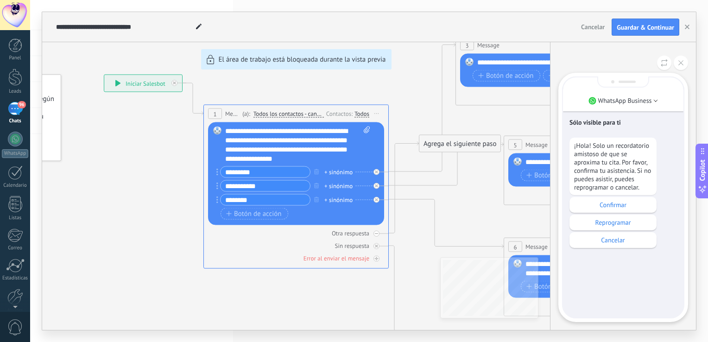
click at [412, 96] on div "**********" at bounding box center [369, 171] width 654 height 318
click at [677, 62] on button at bounding box center [681, 63] width 14 height 14
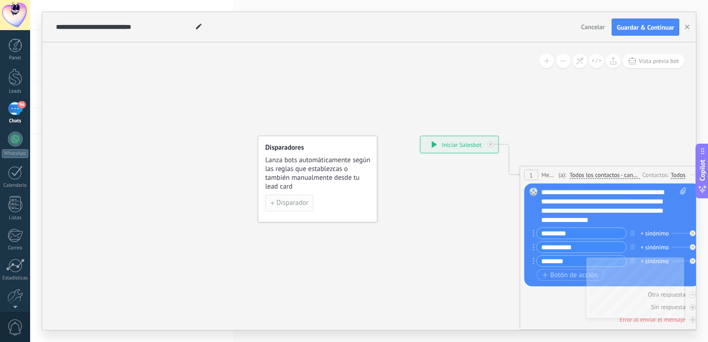
click at [283, 200] on span "Disparador" at bounding box center [292, 203] width 32 height 6
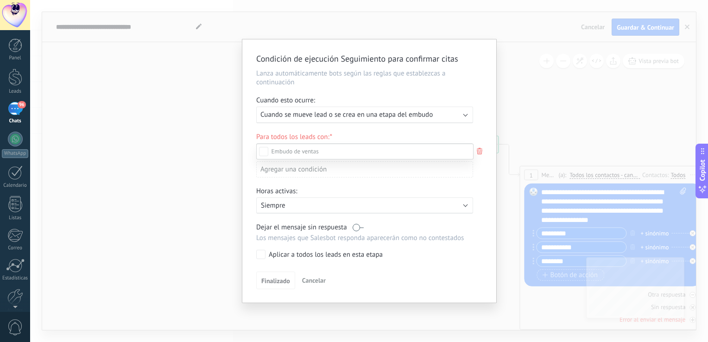
scroll to position [84, 0]
click at [356, 209] on div "Incoming leads Contacto inicial Negociación Debate contractual Discusión de con…" at bounding box center [364, 242] width 217 height 197
drag, startPoint x: 356, startPoint y: 209, endPoint x: 322, endPoint y: 202, distance: 34.6
click at [322, 202] on p "Siempre" at bounding box center [342, 205] width 162 height 9
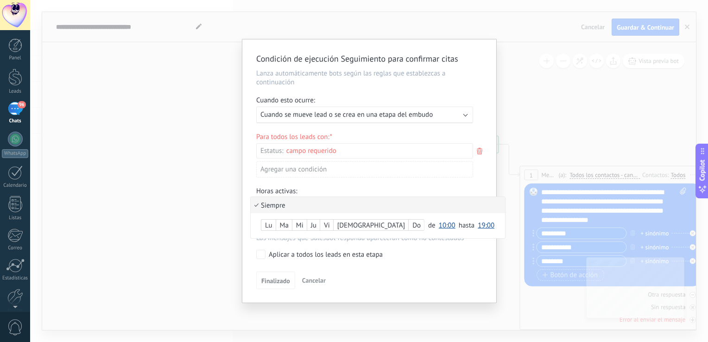
click at [322, 202] on li "Siempre" at bounding box center [378, 205] width 255 height 16
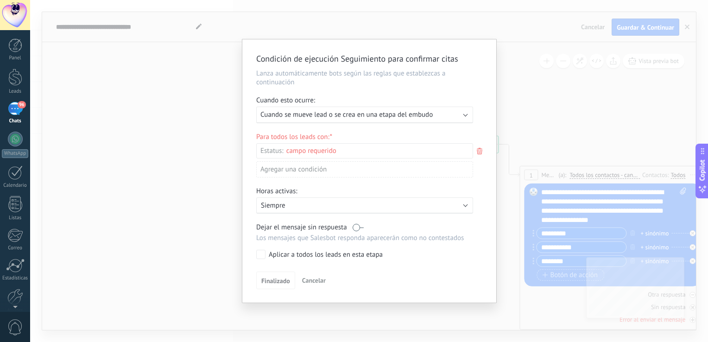
click at [573, 98] on div "Condición de ejecución Seguimiento para confirmar citas Lanza automáticamente b…" at bounding box center [369, 171] width 678 height 342
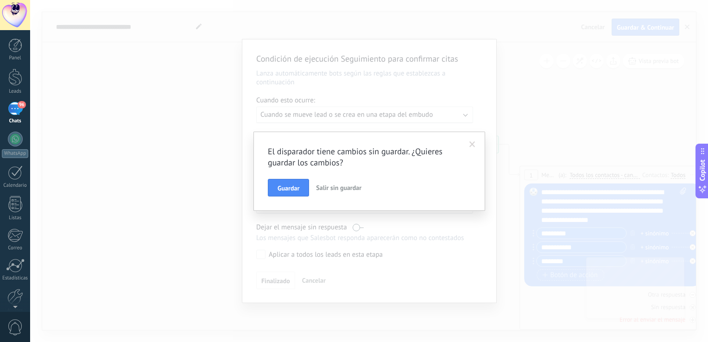
click at [352, 188] on span "Salir sin guardar" at bounding box center [338, 188] width 45 height 8
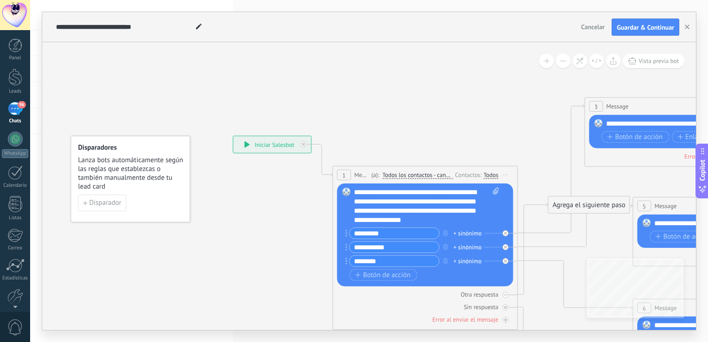
click at [494, 177] on div "Todos" at bounding box center [491, 175] width 15 height 7
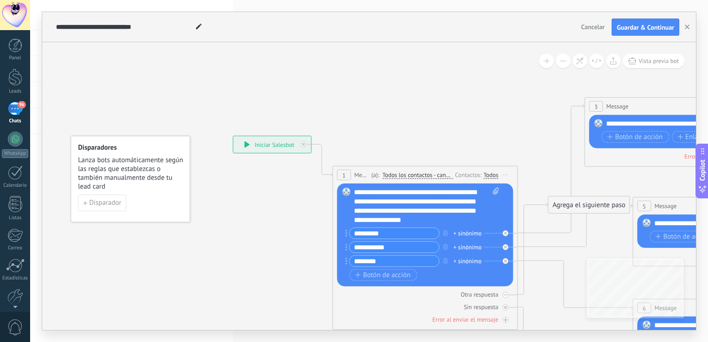
click at [403, 175] on span "Todos los contactos - canales seleccionados" at bounding box center [417, 175] width 70 height 7
click at [403, 175] on button "Todos los contactos - canales seleccionados" at bounding box center [436, 175] width 116 height 17
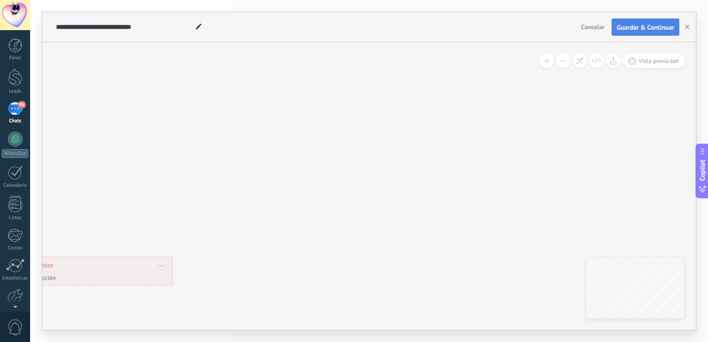
click at [642, 28] on span "Guardar & Continuar" at bounding box center [645, 27] width 57 height 6
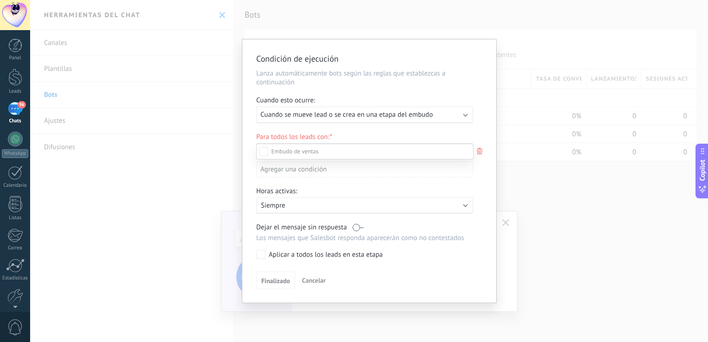
scroll to position [96, 0]
click at [555, 244] on div at bounding box center [369, 171] width 678 height 342
click at [555, 244] on div "Condición de ejecución Lanza automáticamente bots según las reglas que establez…" at bounding box center [369, 171] width 678 height 342
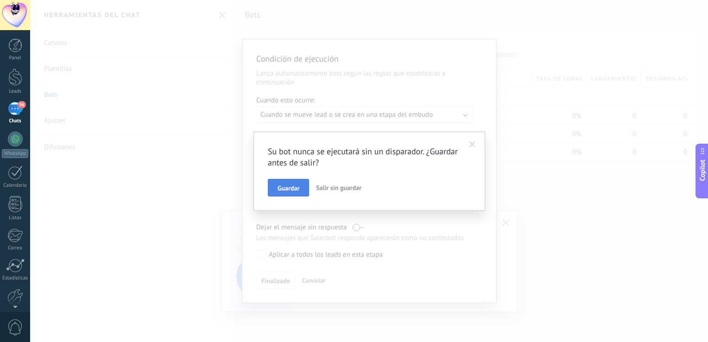
click at [291, 186] on span "Guardar" at bounding box center [289, 188] width 22 height 6
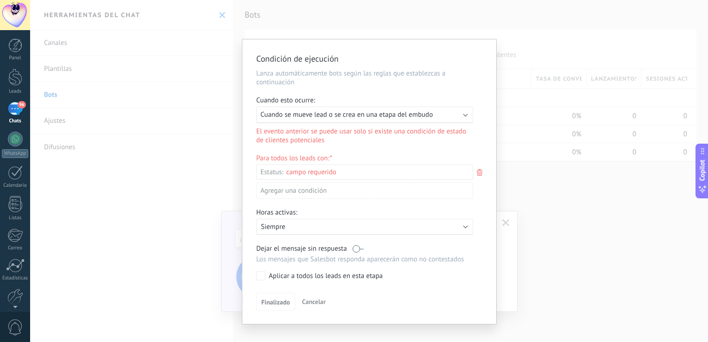
click at [518, 25] on div "Condición de ejecución Lanza automáticamente bots según las reglas que establez…" at bounding box center [369, 171] width 678 height 342
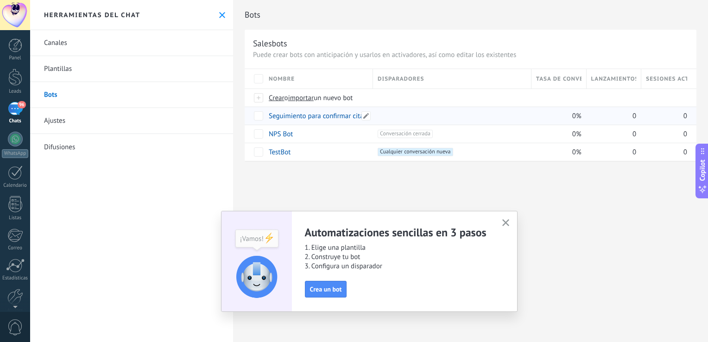
click at [271, 115] on link "Seguimiento para confirmar citas" at bounding box center [318, 116] width 98 height 9
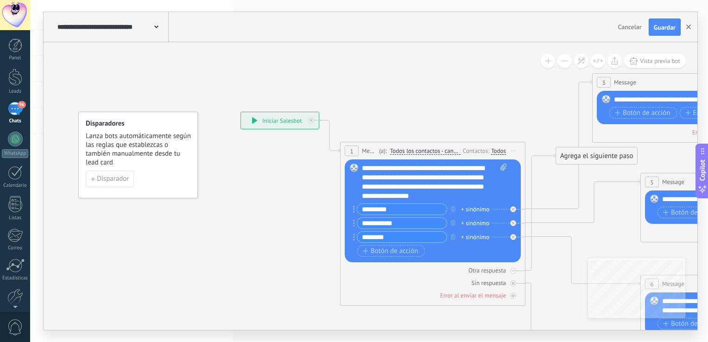
click at [686, 25] on button "button" at bounding box center [689, 28] width 14 height 18
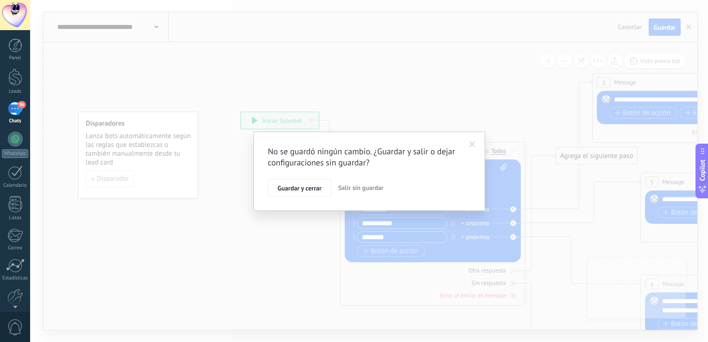
click at [362, 180] on button "Salir sin guardar" at bounding box center [361, 188] width 53 height 18
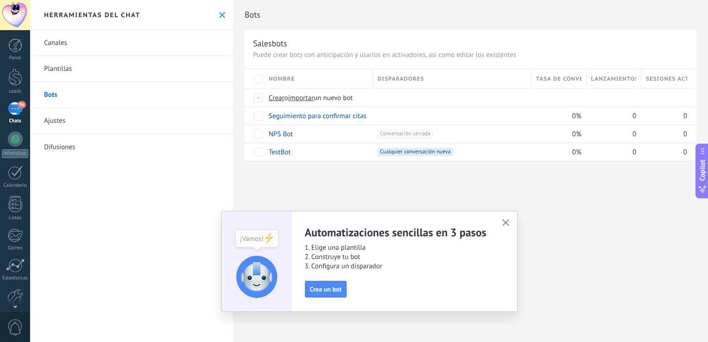
click at [412, 76] on span "Disparadores" at bounding box center [401, 79] width 46 height 9
drag, startPoint x: 112, startPoint y: 115, endPoint x: 94, endPoint y: 121, distance: 19.2
click at [94, 121] on link "Ajustes" at bounding box center [131, 121] width 203 height 26
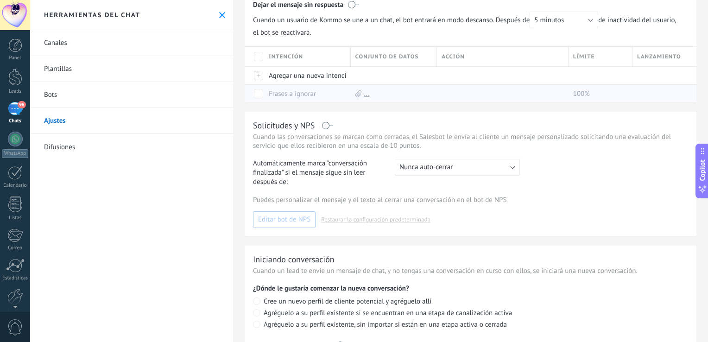
scroll to position [203, 0]
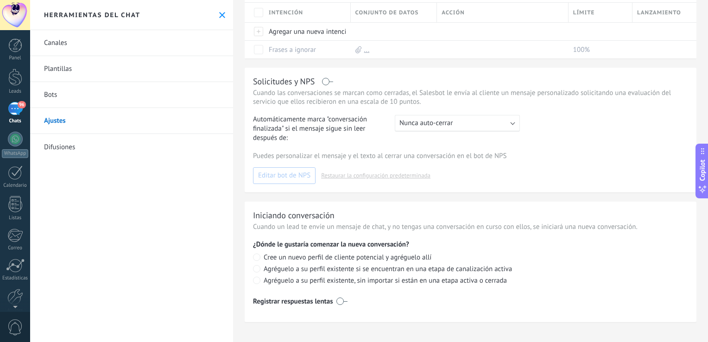
click at [54, 142] on link "Difusiones" at bounding box center [131, 147] width 203 height 26
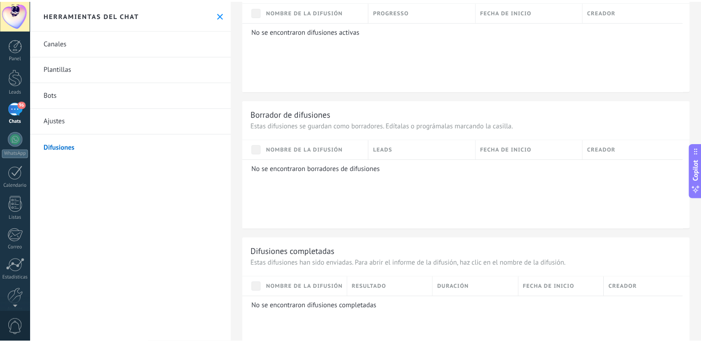
scroll to position [586, 0]
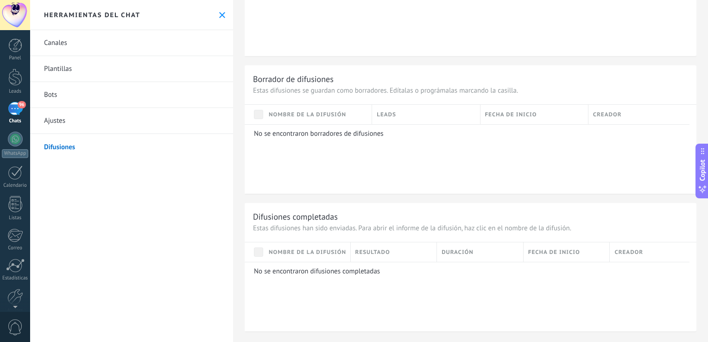
click at [126, 97] on link "Bots" at bounding box center [131, 95] width 203 height 26
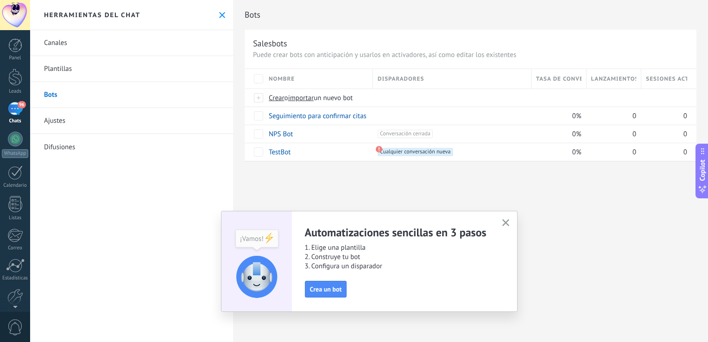
click at [10, 109] on div "96" at bounding box center [15, 108] width 15 height 13
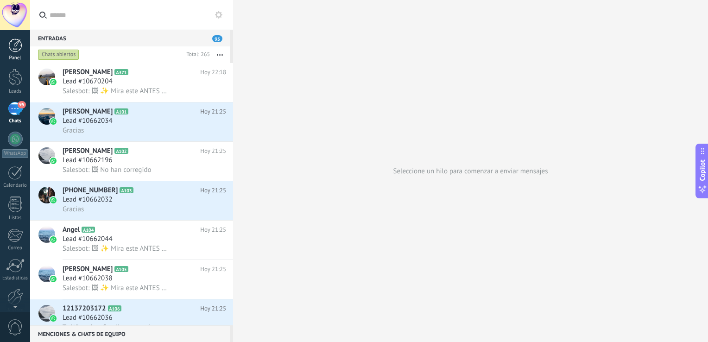
click at [13, 44] on div at bounding box center [15, 45] width 14 height 14
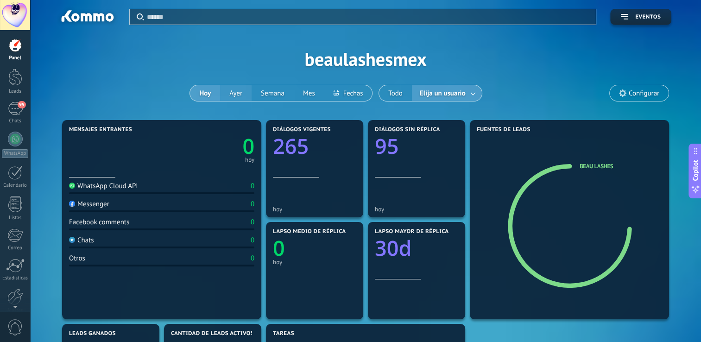
click at [229, 85] on button "Ayer" at bounding box center [236, 93] width 32 height 16
click at [203, 95] on button "Hoy" at bounding box center [205, 93] width 30 height 16
